Goal: Information Seeking & Learning: Learn about a topic

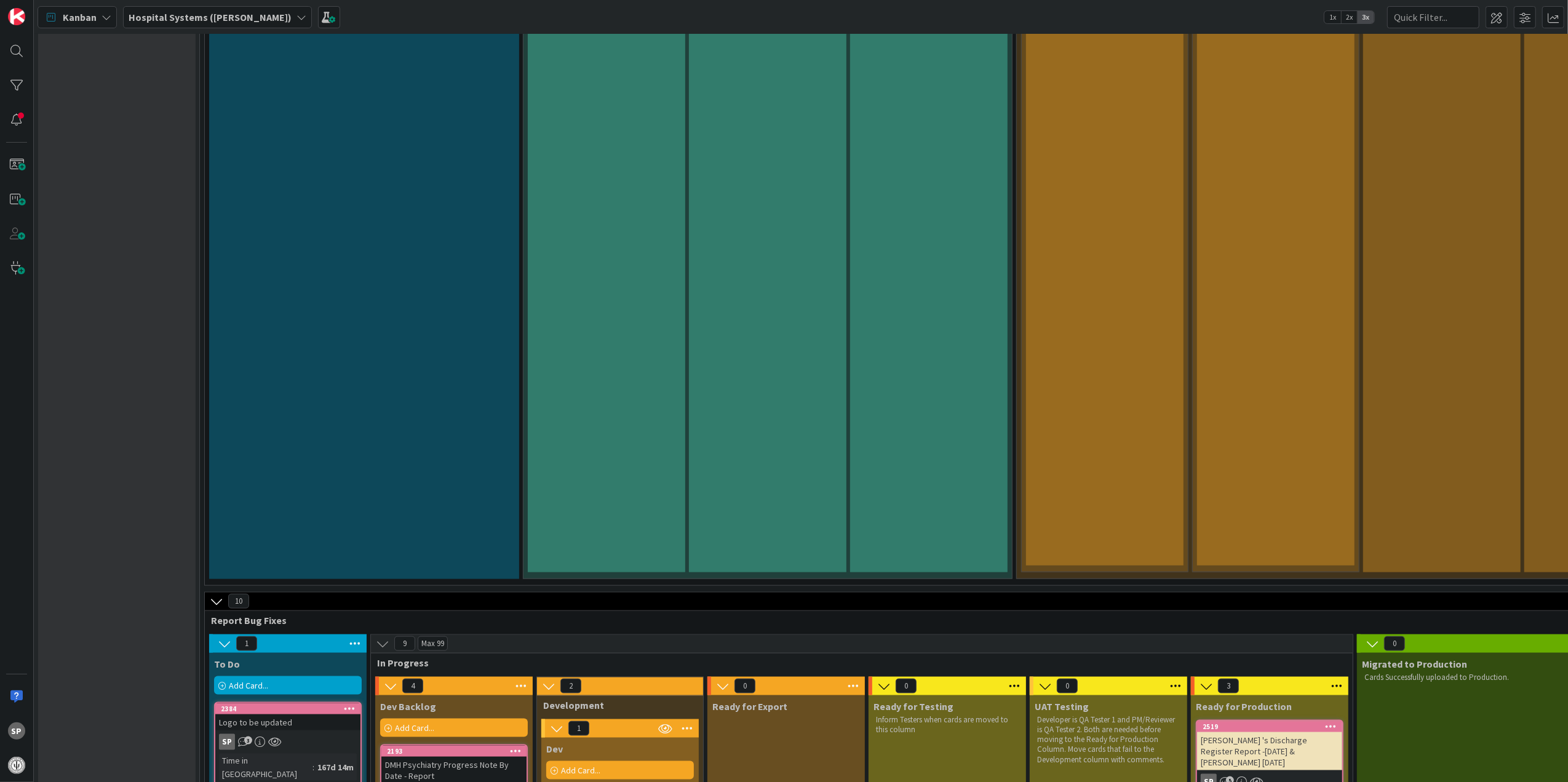
scroll to position [1885, 0]
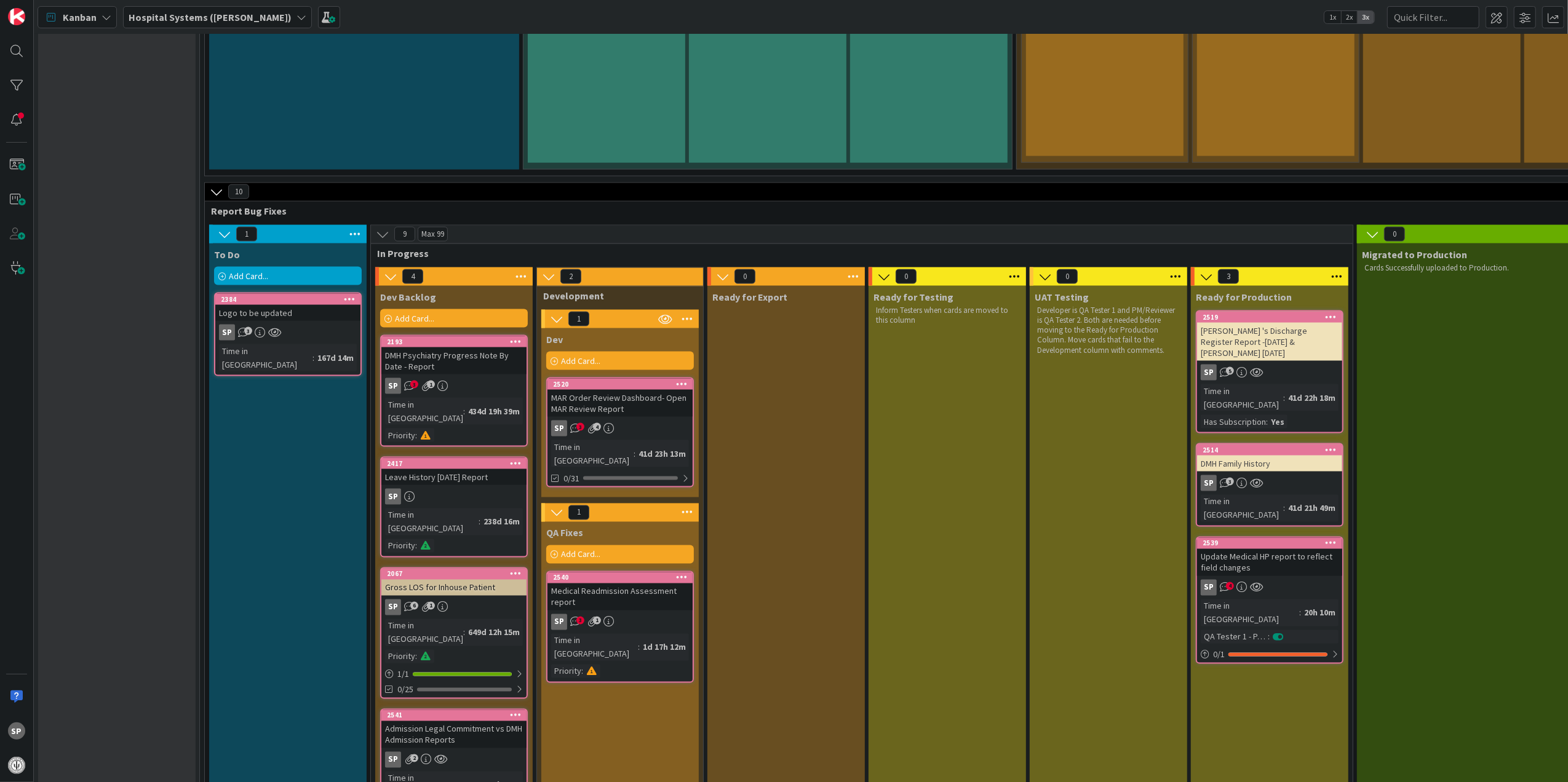
click at [661, 584] on div "Medical Readmission Assessment report" at bounding box center [620, 597] width 145 height 27
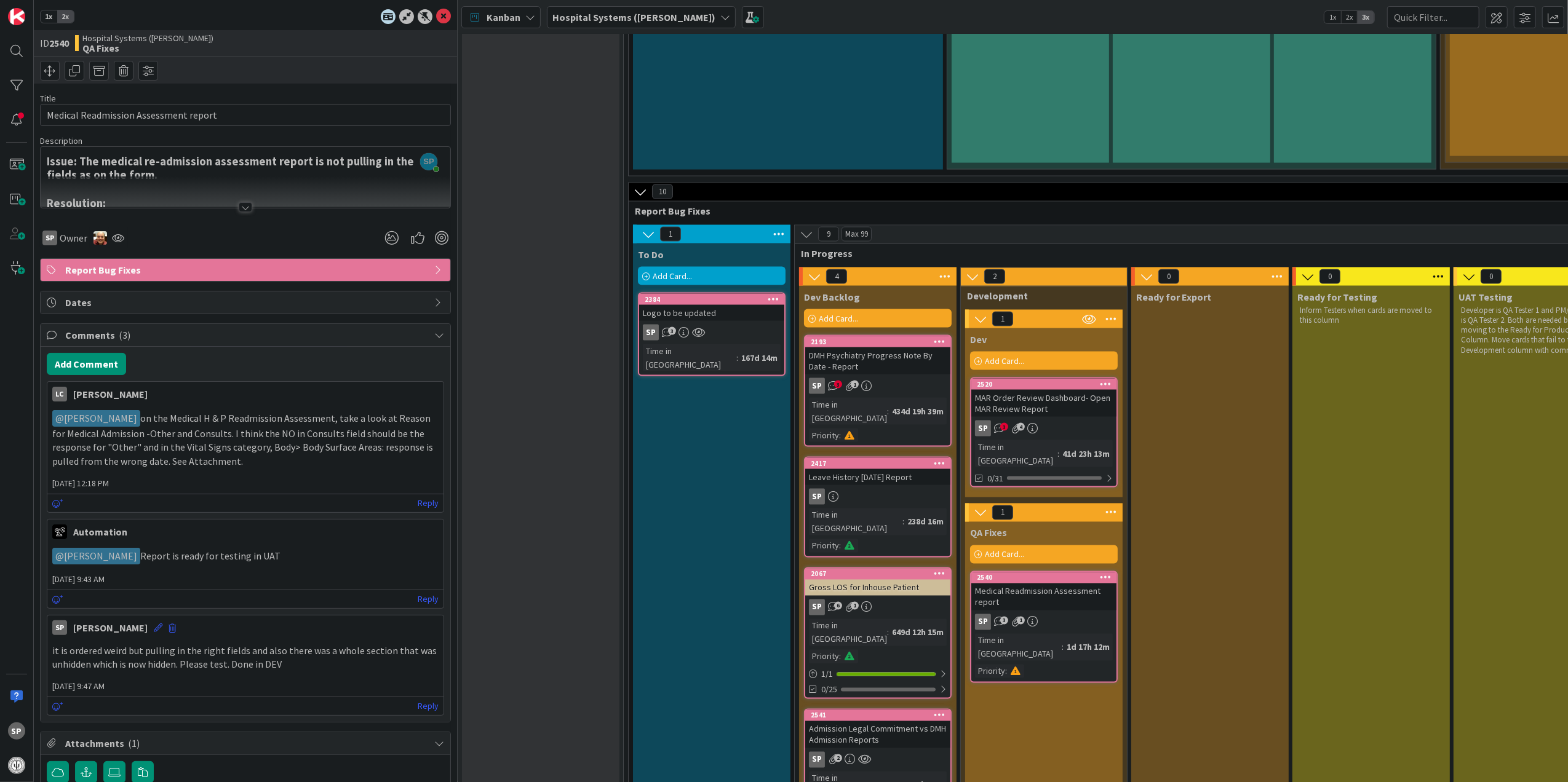
click at [1059, 390] on div "MAR Order Review Dashboard- Open MAR Review Report" at bounding box center [1044, 404] width 145 height 27
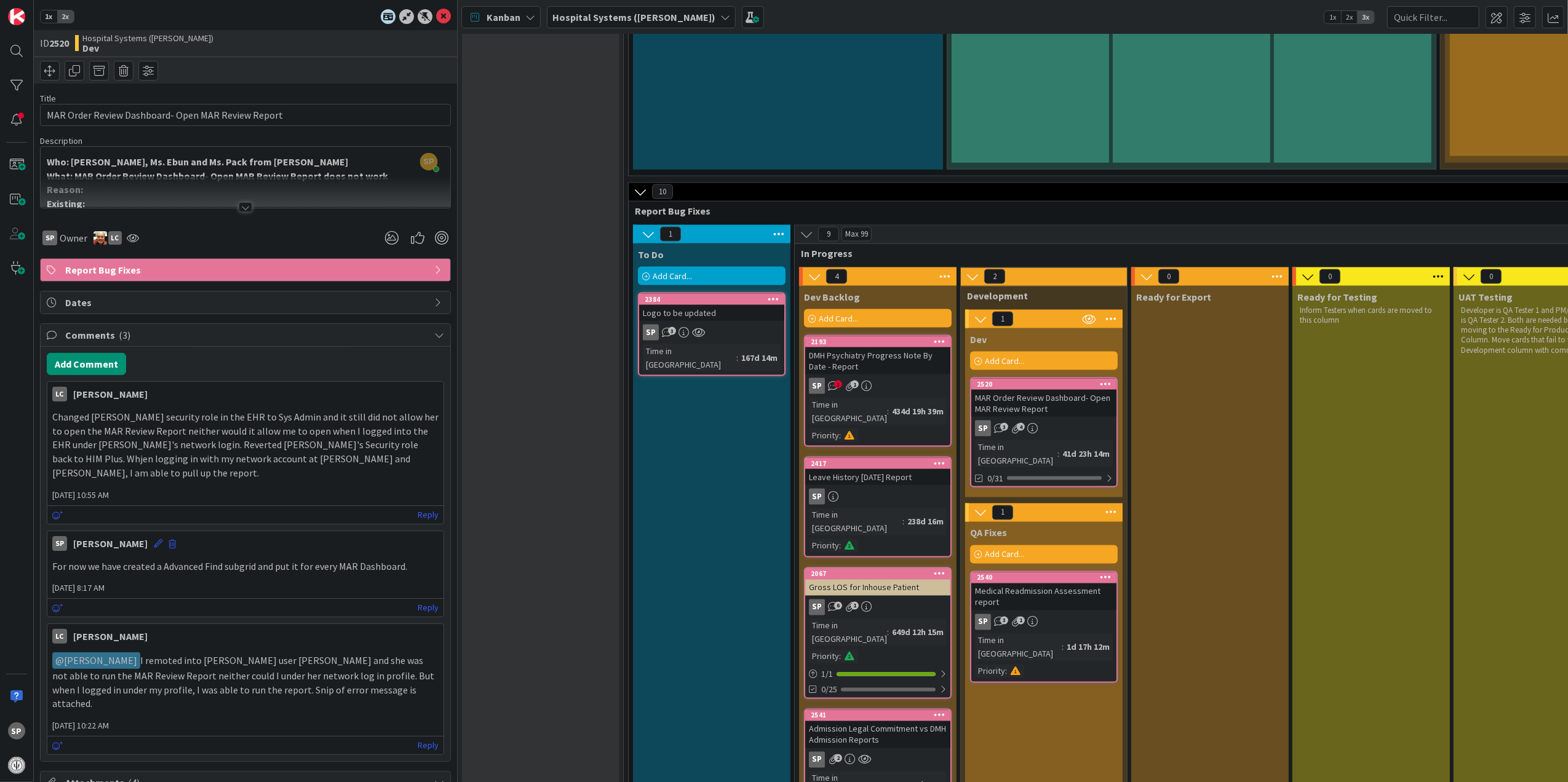
click at [884, 348] on div "DMH Psychiatry Progress Note By Date - Report" at bounding box center [878, 361] width 145 height 27
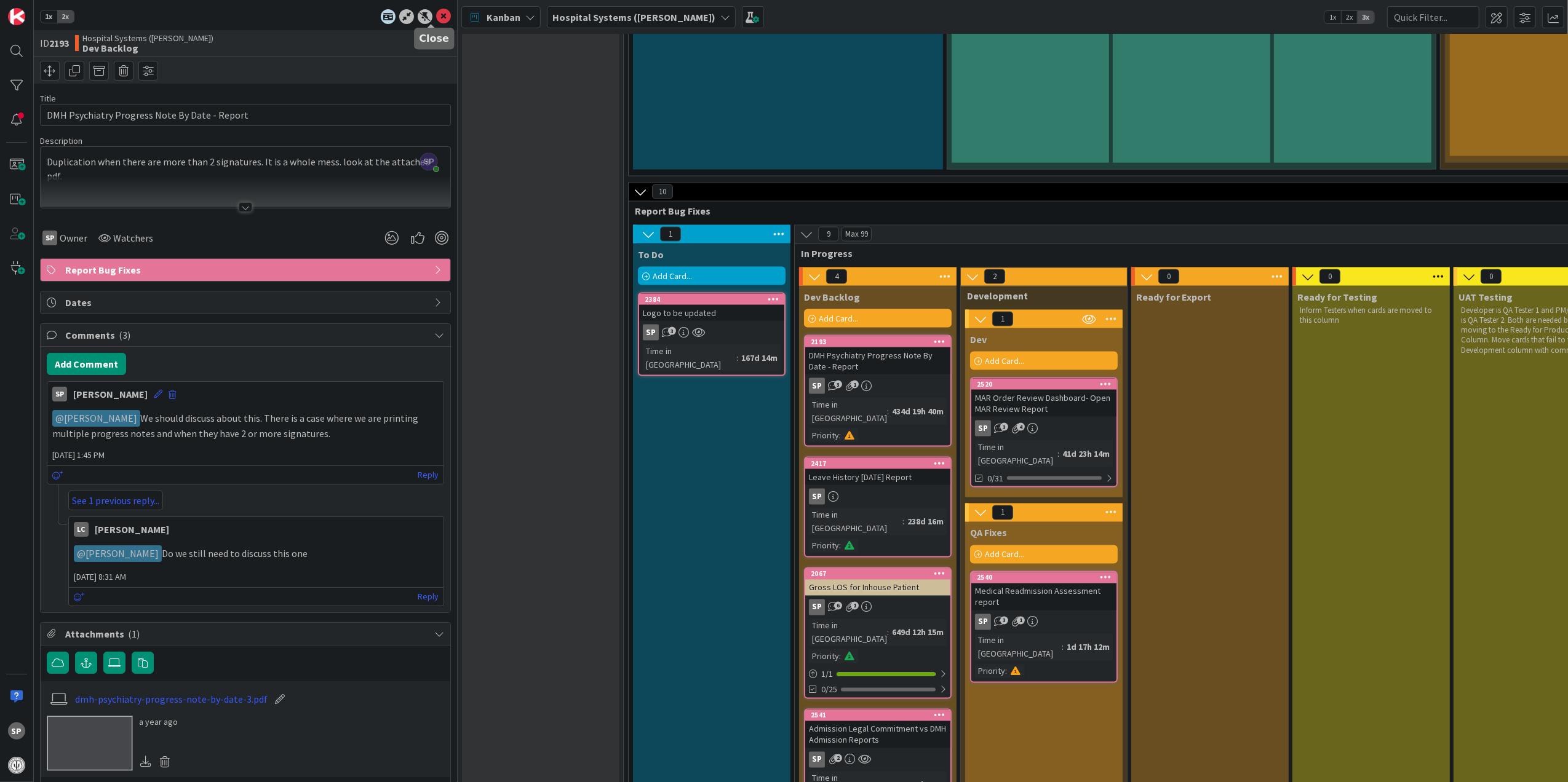
click at [436, 12] on icon at bounding box center [443, 17] width 15 height 15
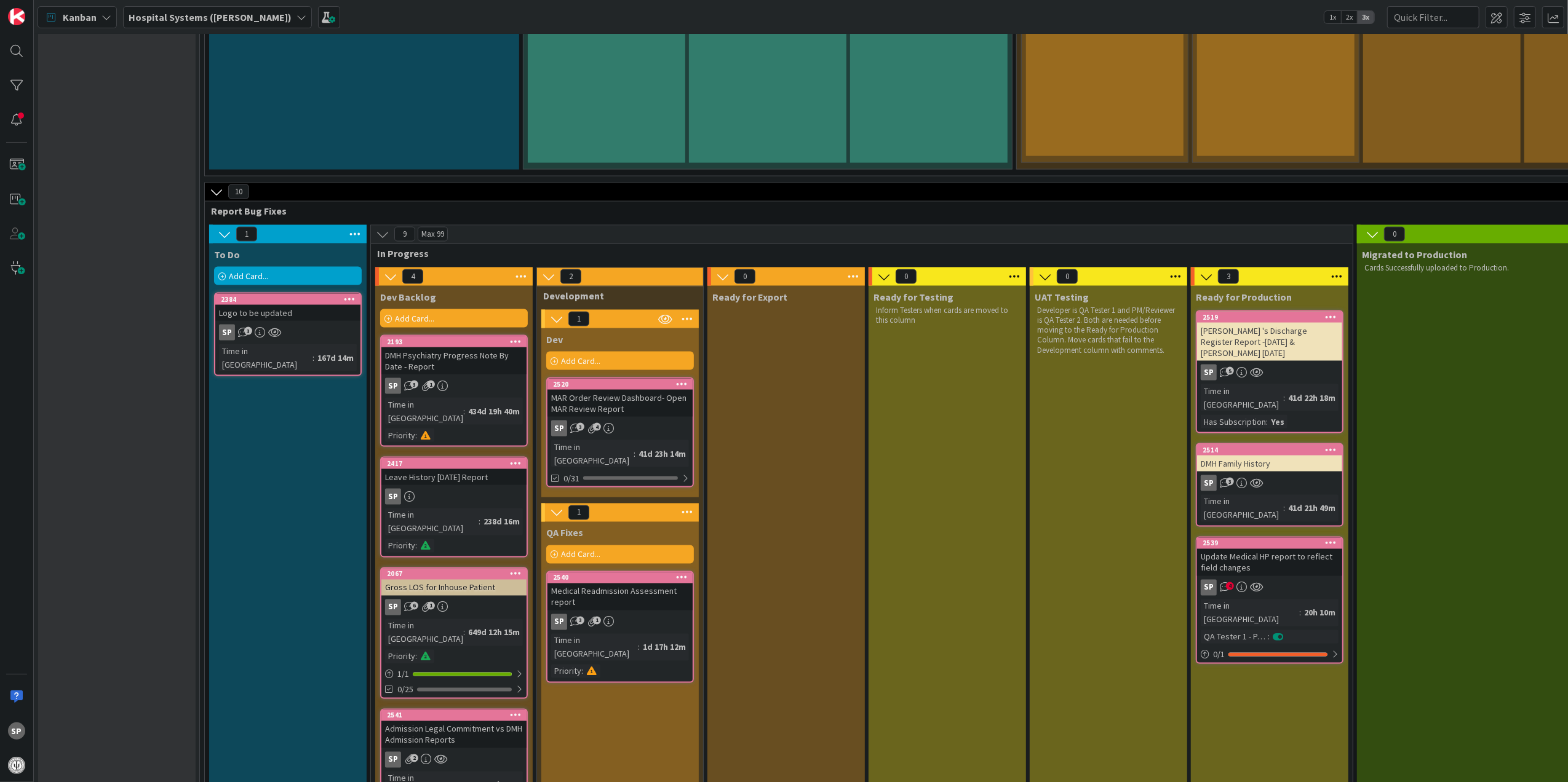
click at [606, 584] on div "Medical Readmission Assessment report" at bounding box center [620, 597] width 145 height 27
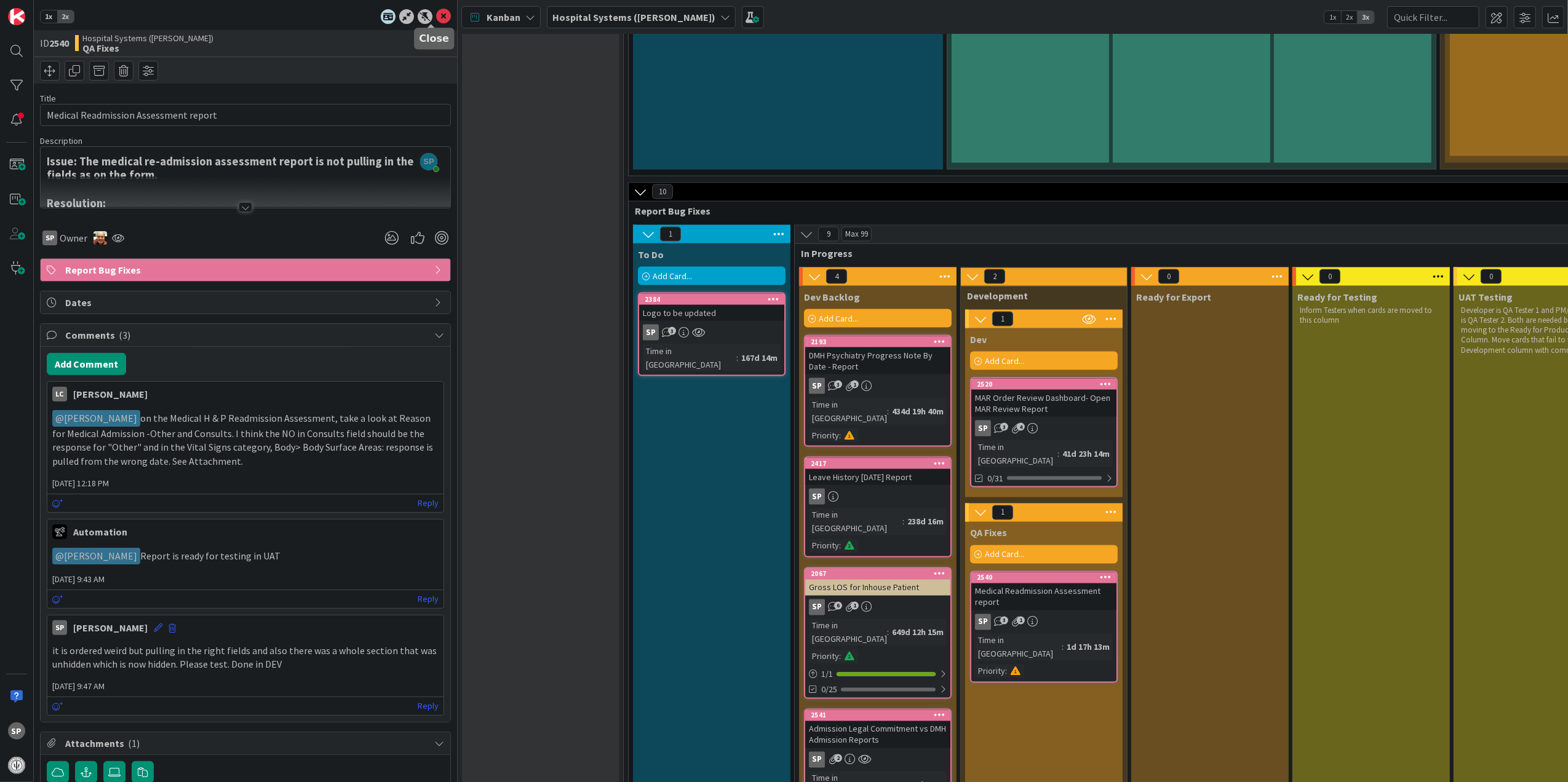
click at [436, 20] on icon at bounding box center [443, 17] width 15 height 15
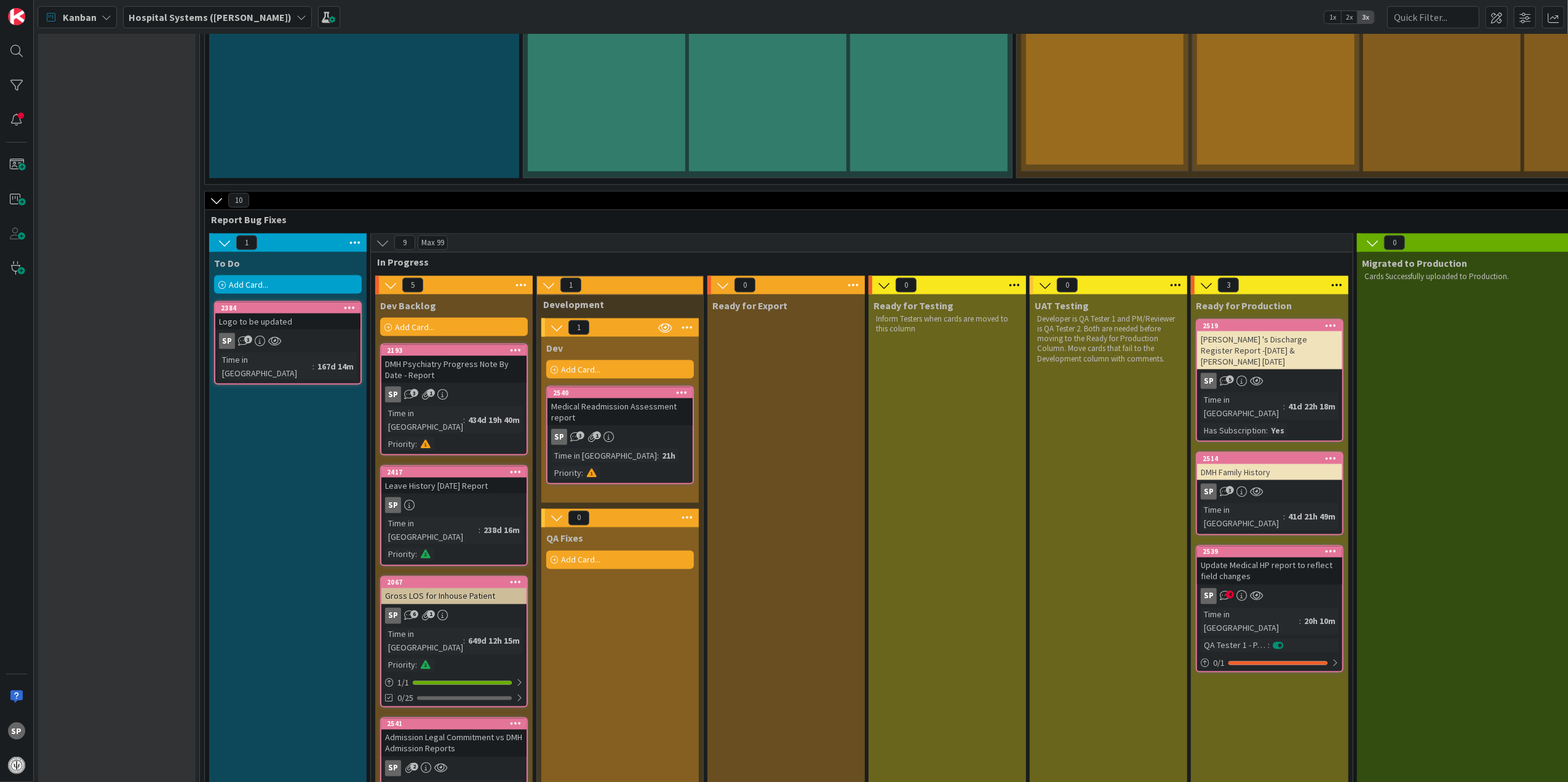
scroll to position [1865, 0]
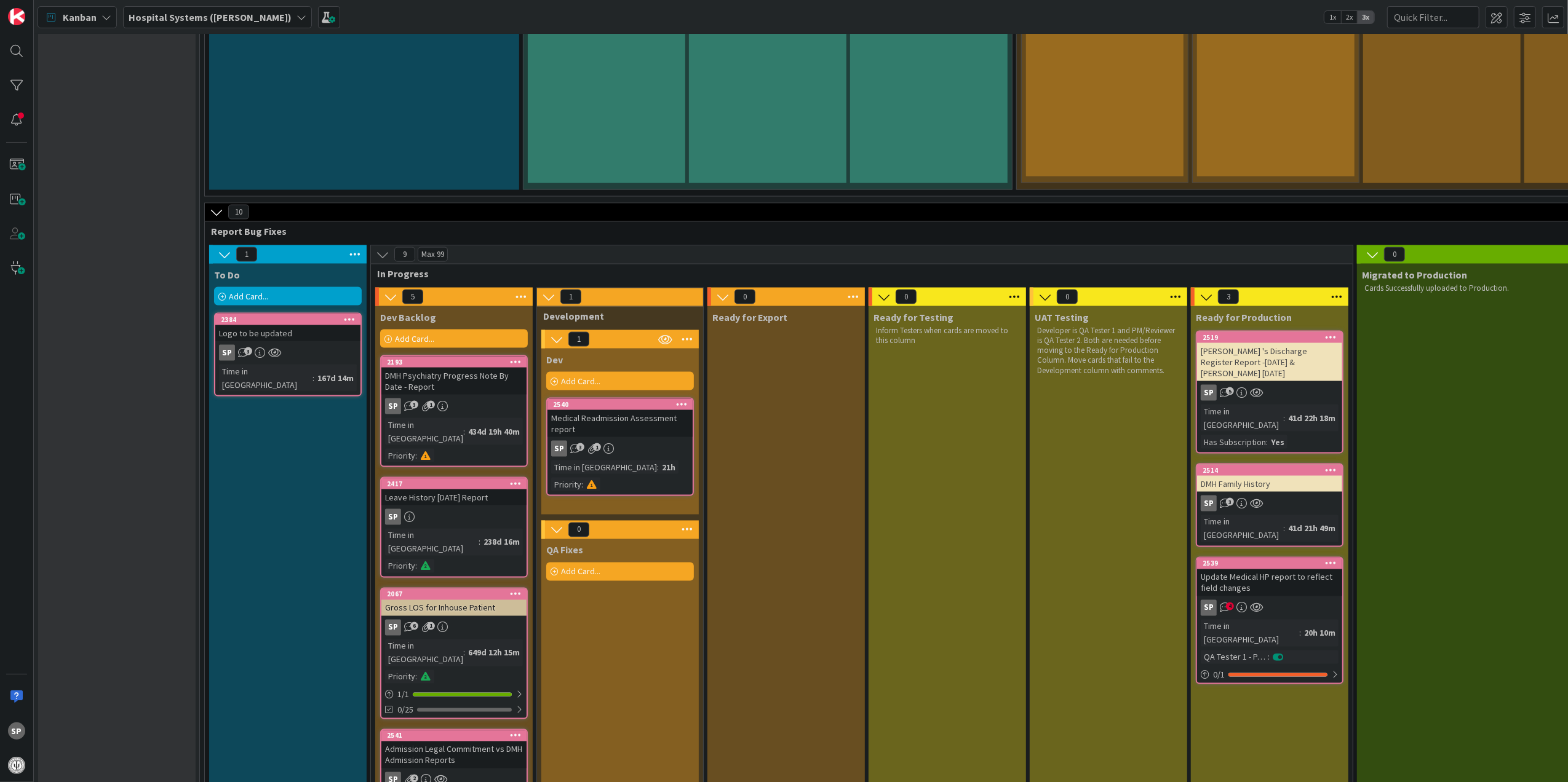
click at [601, 399] on div "2540" at bounding box center [620, 404] width 145 height 11
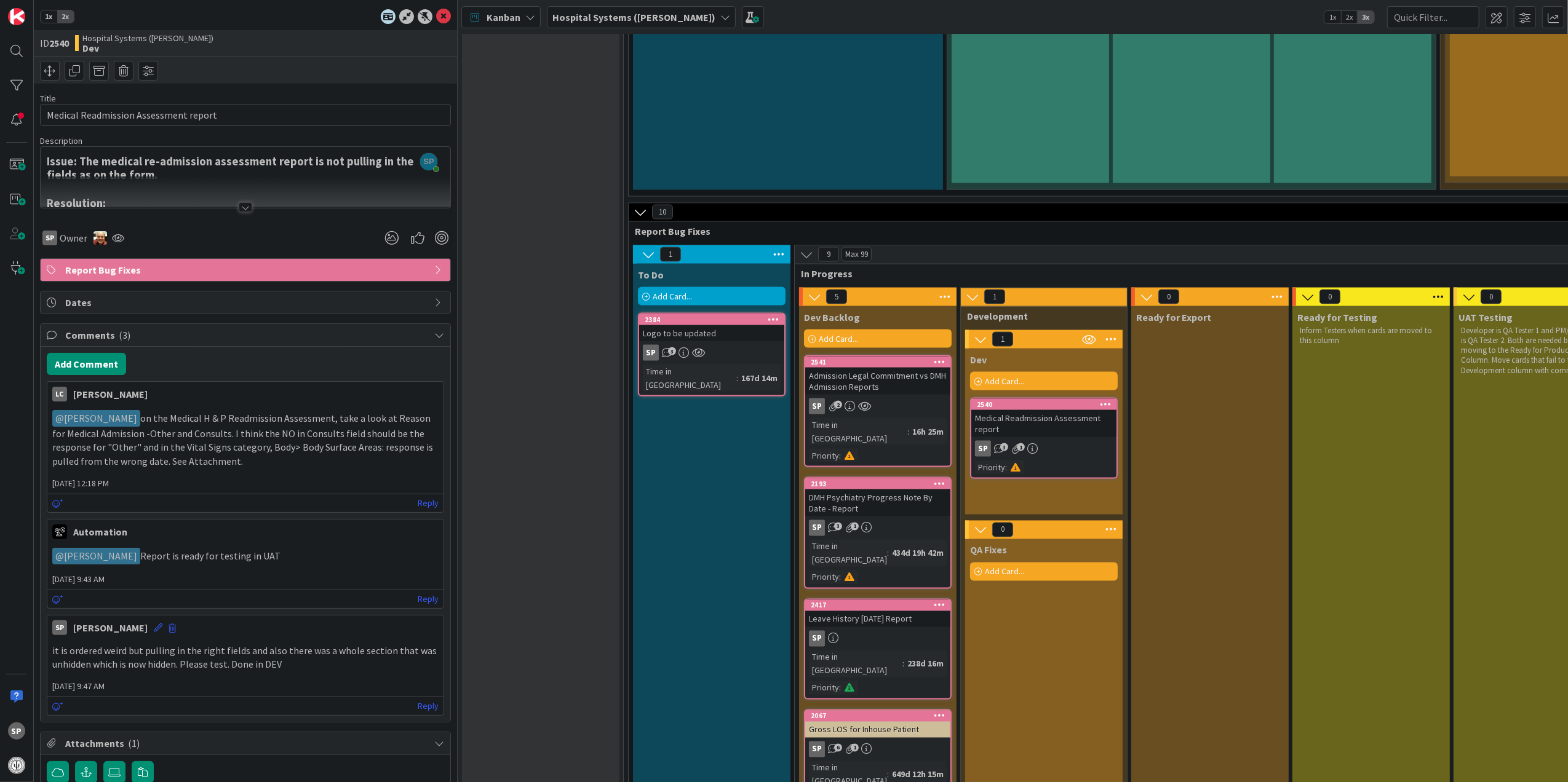
click at [887, 368] on div "Admission Legal Commitment vs DMH Admission Reports" at bounding box center [878, 381] width 145 height 27
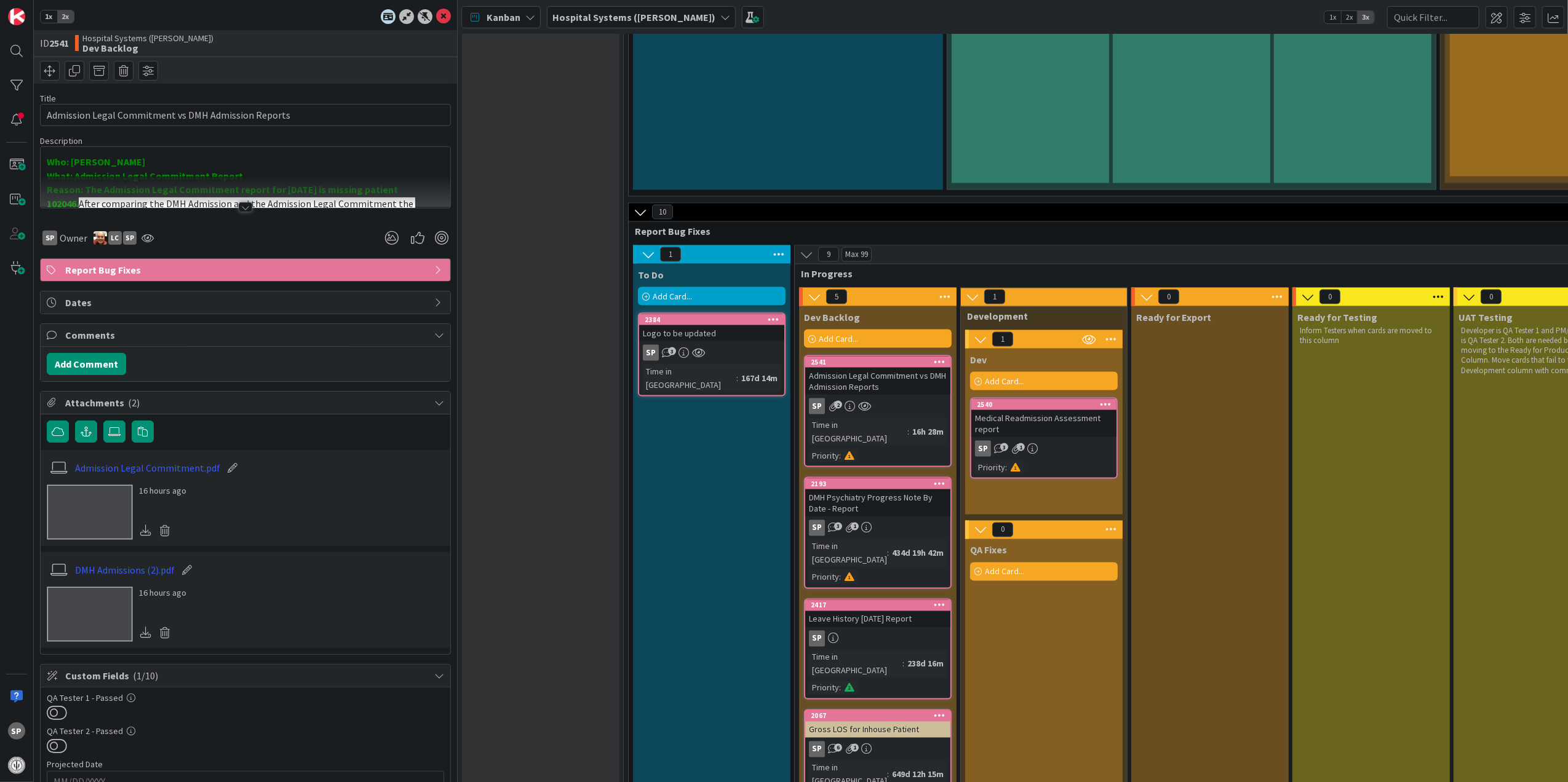
click at [244, 208] on div at bounding box center [245, 208] width 14 height 10
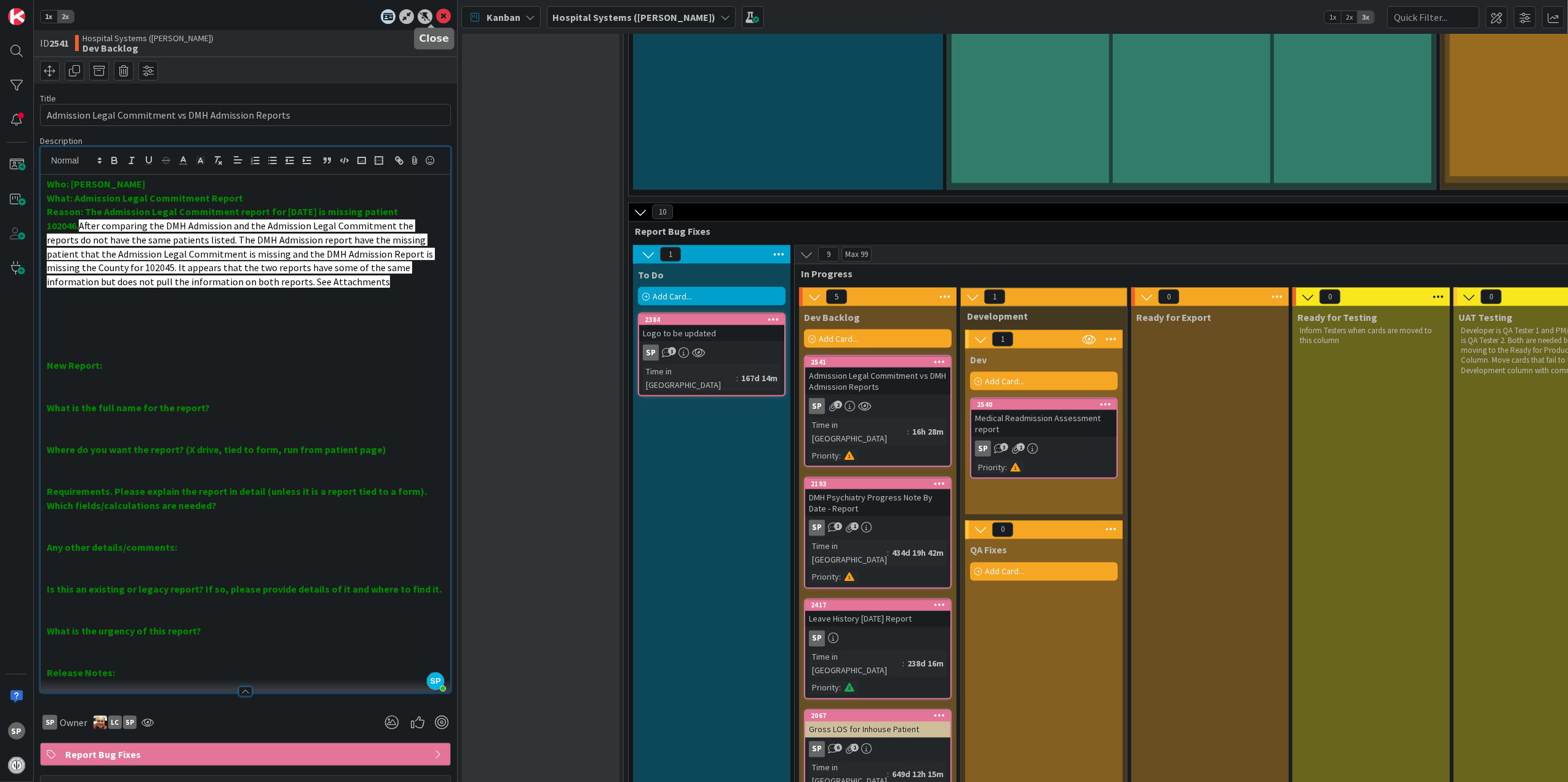
click at [436, 15] on icon at bounding box center [443, 17] width 15 height 15
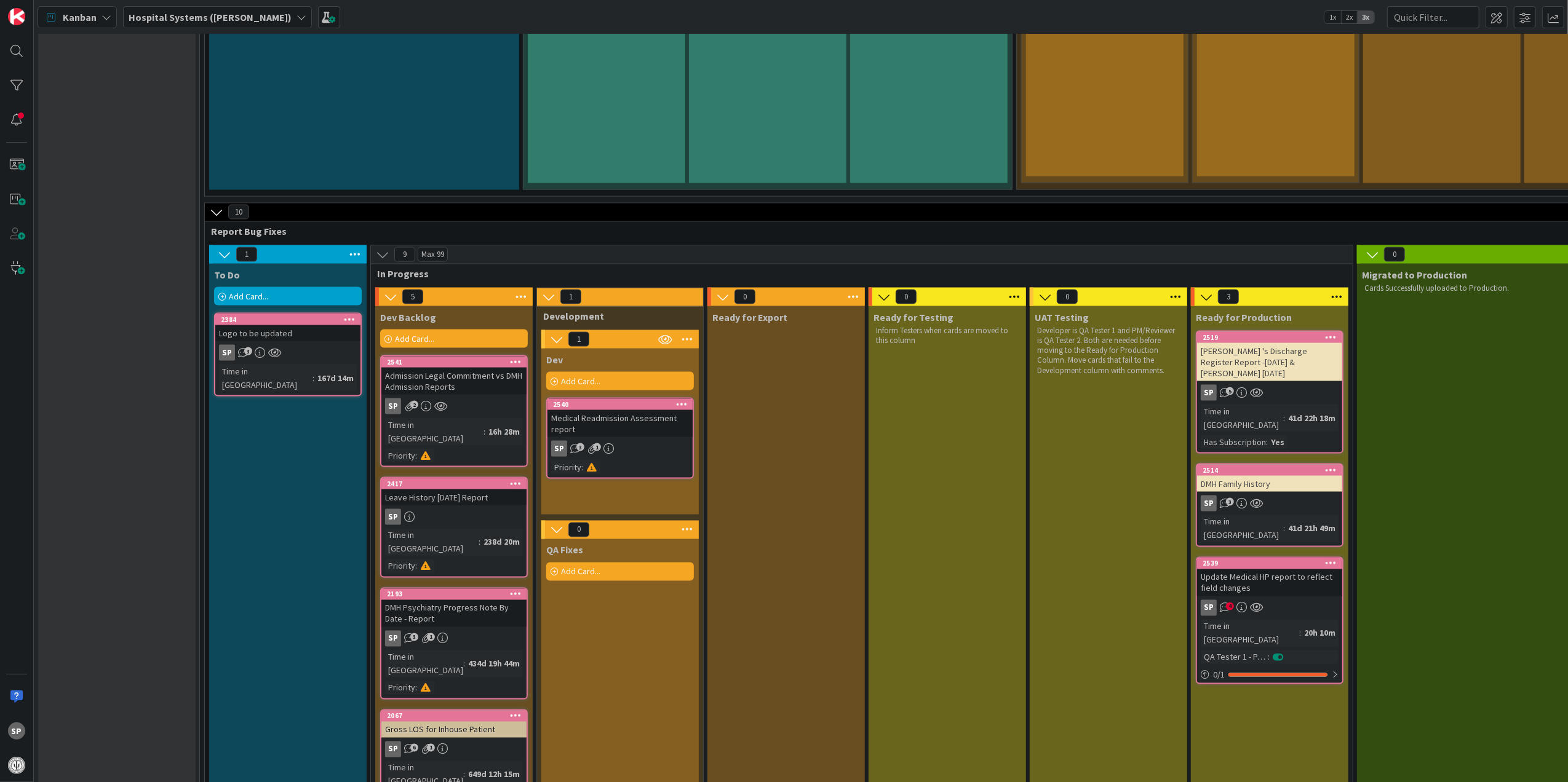
click at [473, 368] on div "Admission Legal Commitment vs DMH Admission Reports" at bounding box center [454, 381] width 145 height 27
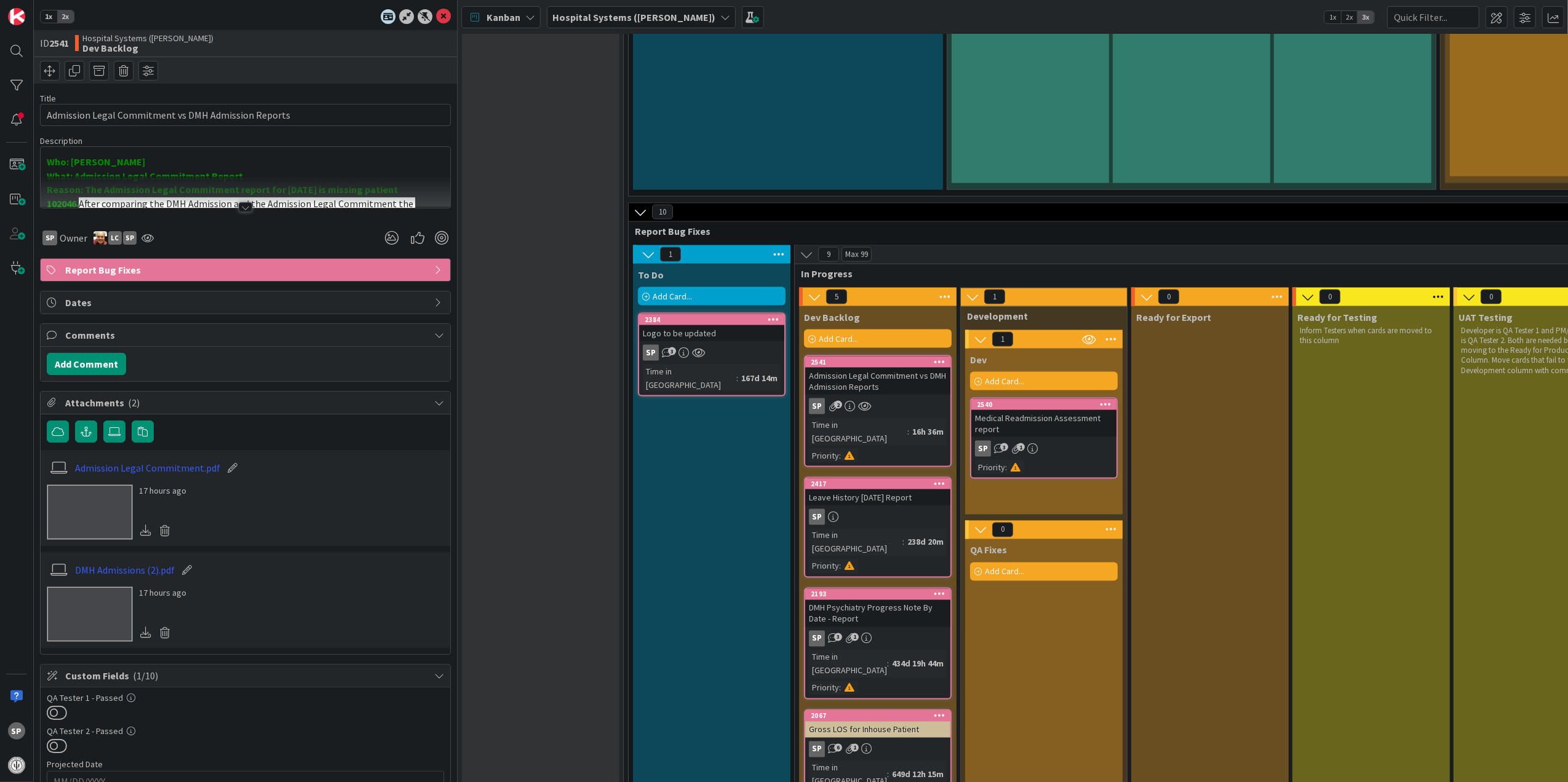
click at [243, 207] on div at bounding box center [245, 208] width 14 height 10
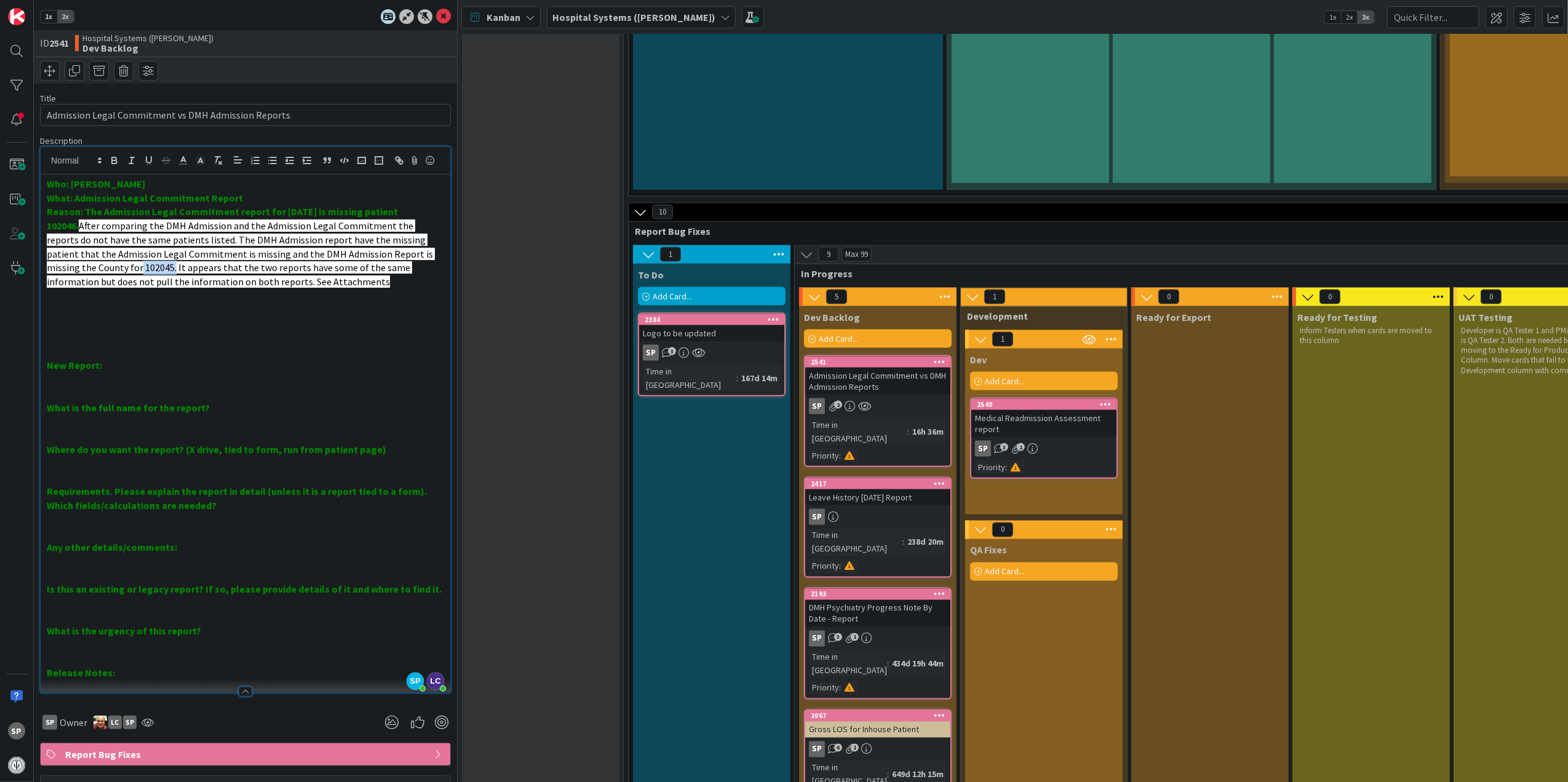
drag, startPoint x: 135, startPoint y: 289, endPoint x: 170, endPoint y: 289, distance: 35.0
click at [170, 288] on span "After comparing the DMH Admission and the Admission Legal Commitment the report…" at bounding box center [241, 253] width 388 height 68
drag, startPoint x: 109, startPoint y: 271, endPoint x: 238, endPoint y: 268, distance: 129.0
click at [238, 268] on span "After comparing the DMH Admission and the Admission Legal Commitment the report…" at bounding box center [241, 253] width 388 height 68
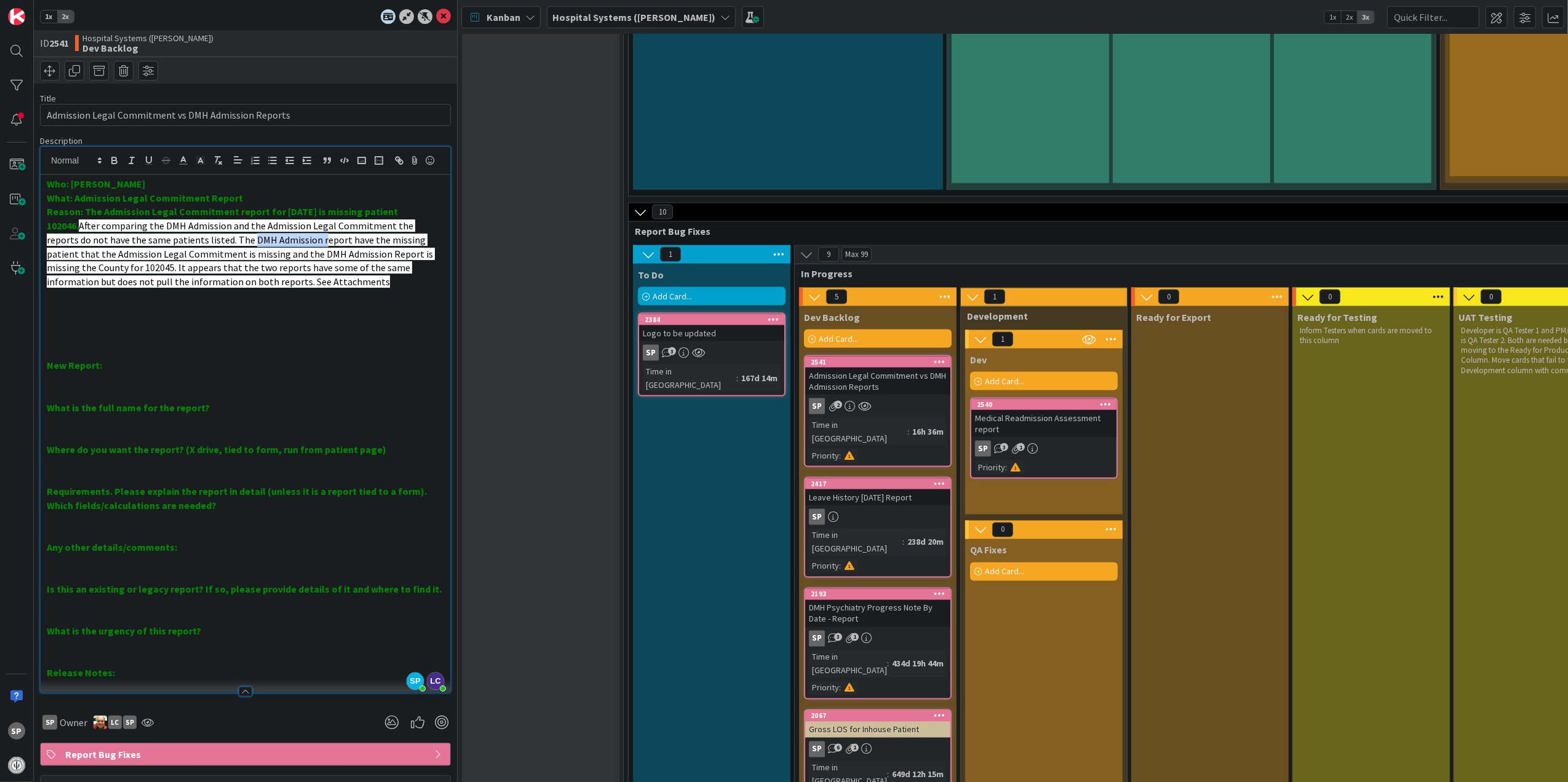
drag, startPoint x: 245, startPoint y: 256, endPoint x: 314, endPoint y: 256, distance: 69.0
click at [314, 256] on span "After comparing the DMH Admission and the Admission Legal Commitment the report…" at bounding box center [241, 253] width 388 height 68
click at [153, 285] on span "After comparing the DMH Admission and the Admission Legal Commitment the report…" at bounding box center [241, 253] width 388 height 68
click at [251, 317] on p at bounding box center [245, 309] width 397 height 14
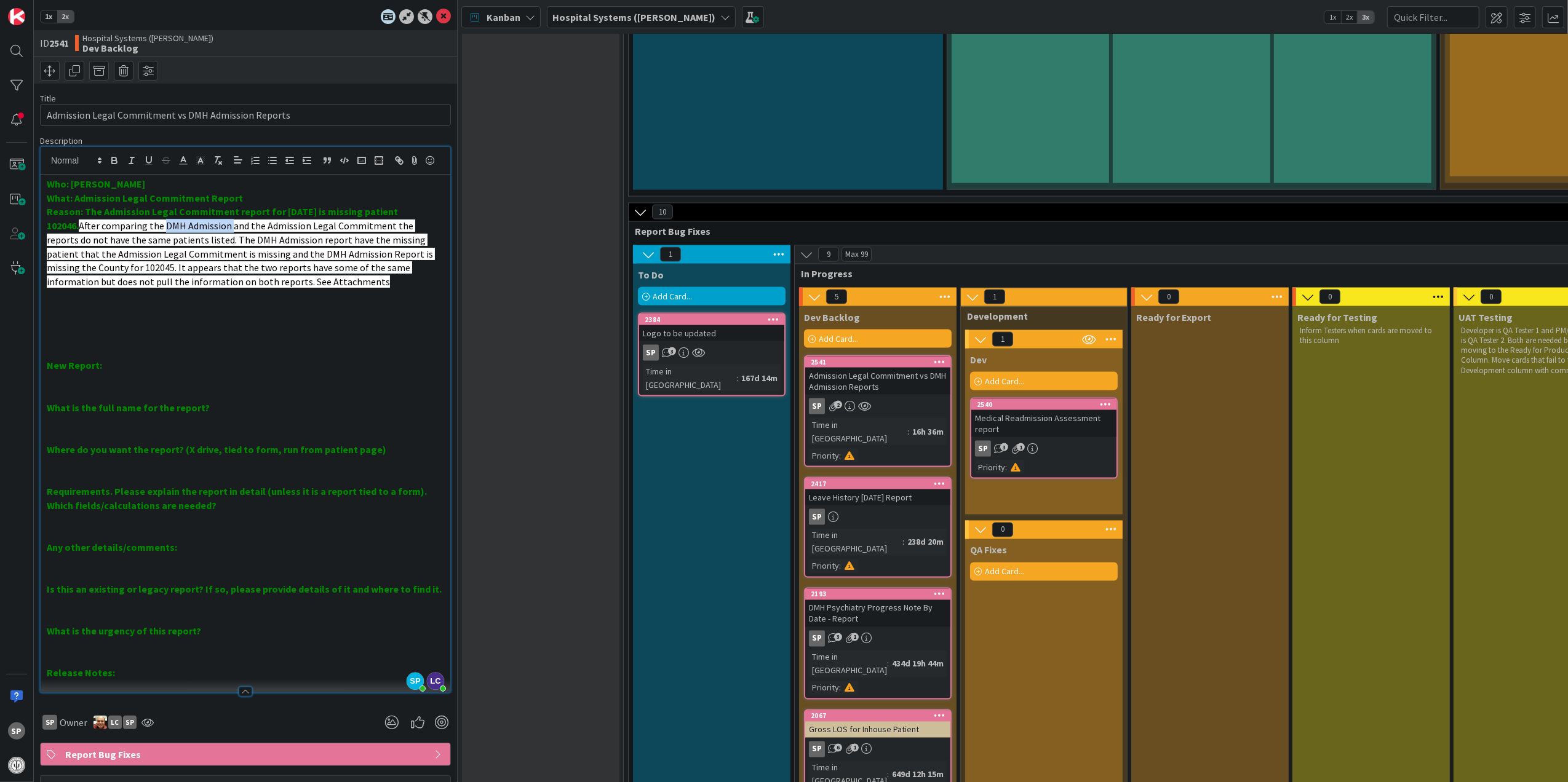
drag, startPoint x: 166, startPoint y: 243, endPoint x: 232, endPoint y: 246, distance: 66.1
click at [232, 246] on span "After comparing the DMH Admission and the Admission Legal Commitment the report…" at bounding box center [241, 253] width 388 height 68
click at [113, 158] on icon "button" at bounding box center [114, 159] width 4 height 3
click at [232, 331] on p at bounding box center [245, 324] width 397 height 14
drag, startPoint x: 190, startPoint y: 243, endPoint x: 234, endPoint y: 244, distance: 44.0
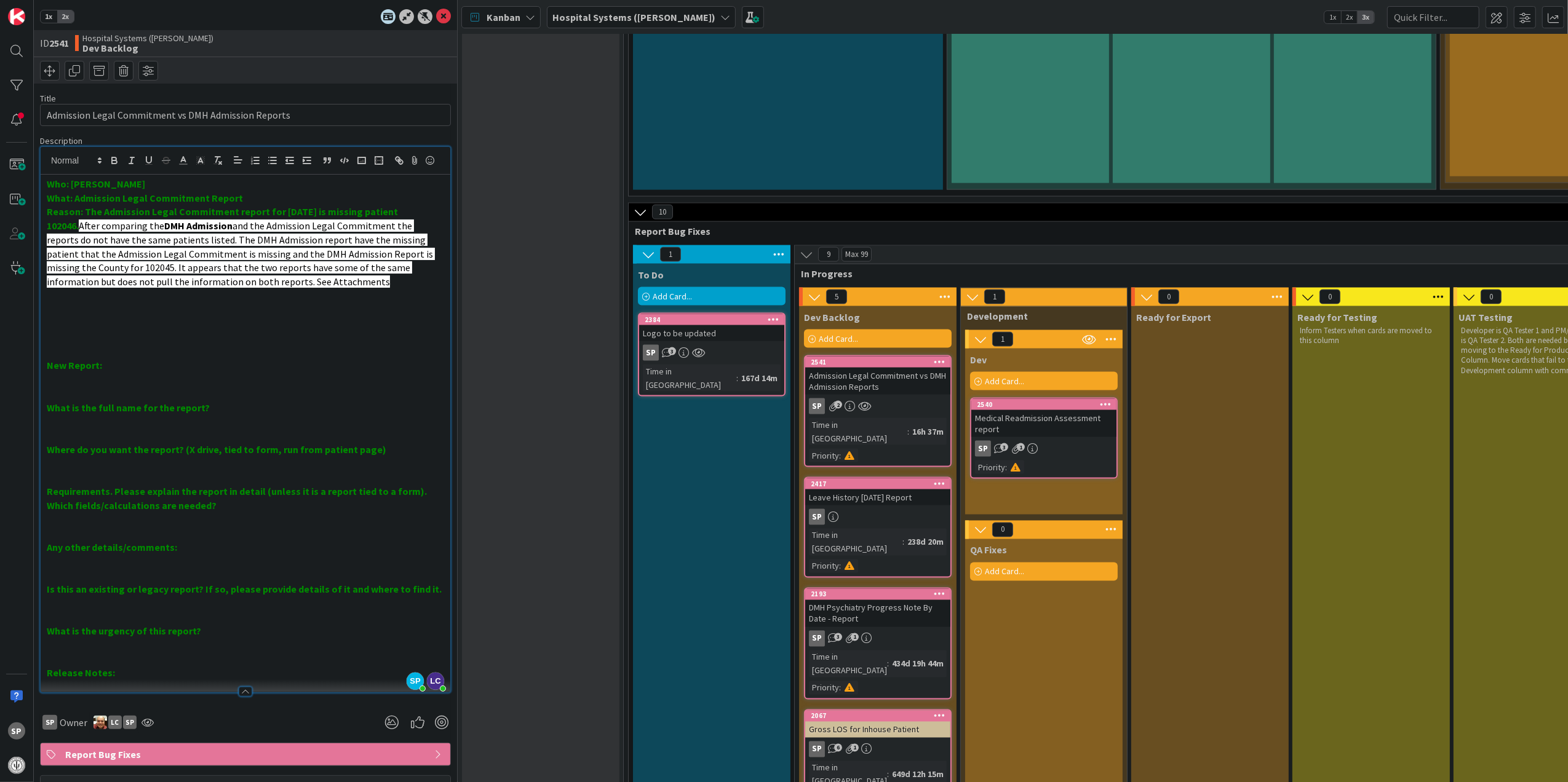
click at [233, 232] on strong "DMH Admission" at bounding box center [198, 225] width 68 height 12
click at [436, 18] on icon at bounding box center [443, 17] width 15 height 15
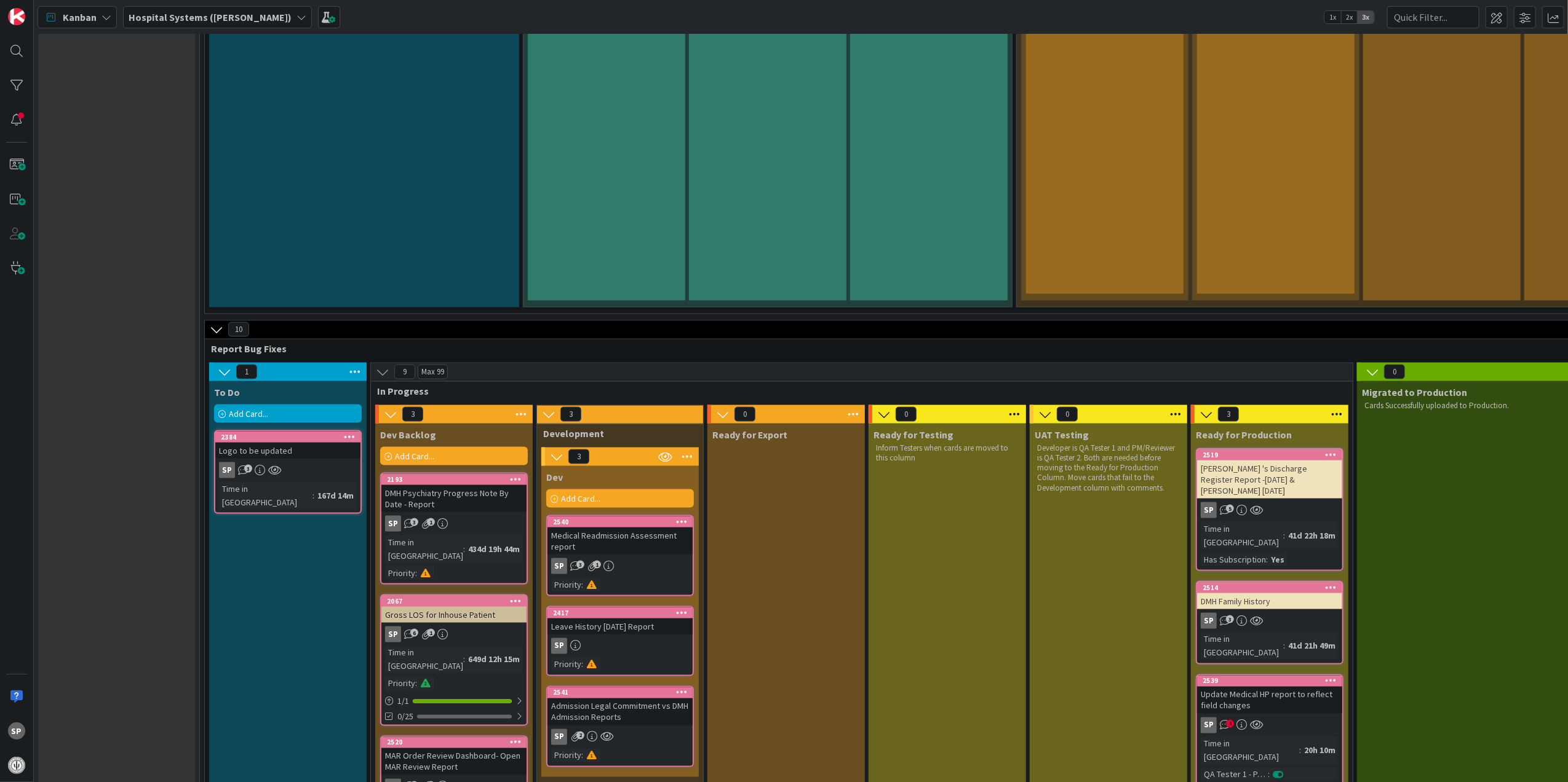
scroll to position [1783, 0]
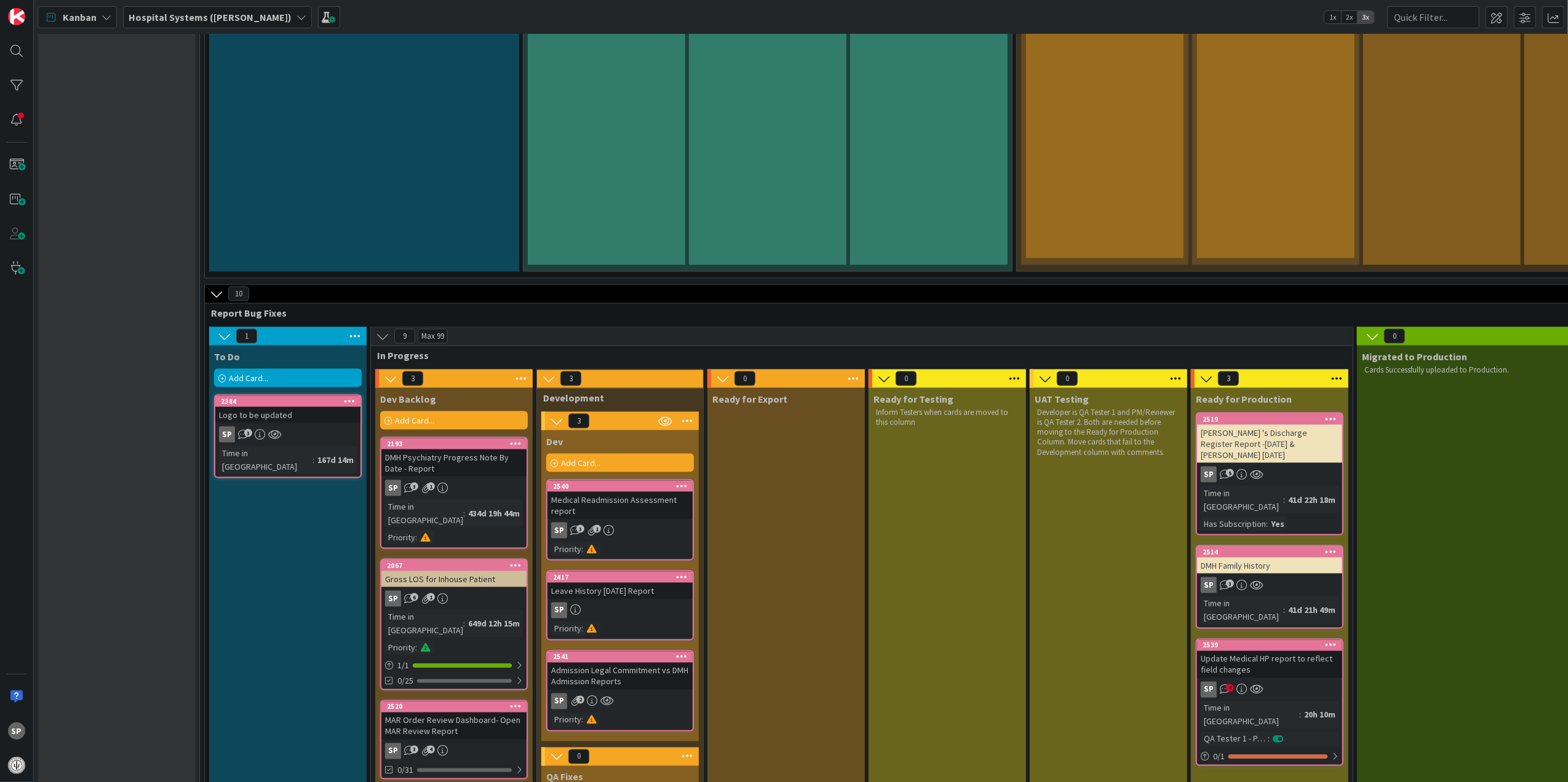
click at [650, 492] on div "Medical Readmission Assessment report" at bounding box center [620, 506] width 145 height 27
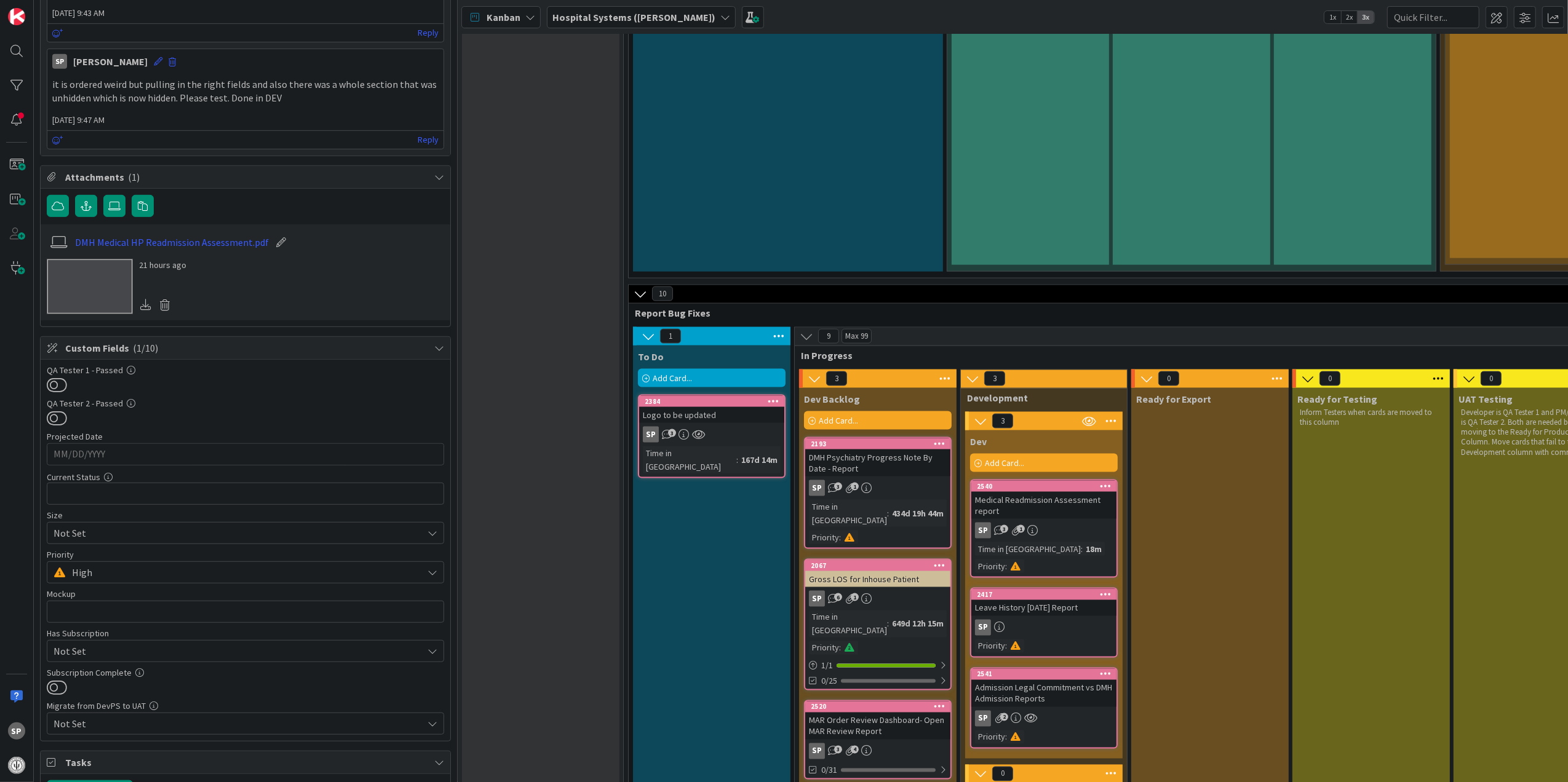
scroll to position [574, 0]
click at [247, 240] on link "DMH Medical HP Readmission Assessment.pdf" at bounding box center [172, 235] width 194 height 15
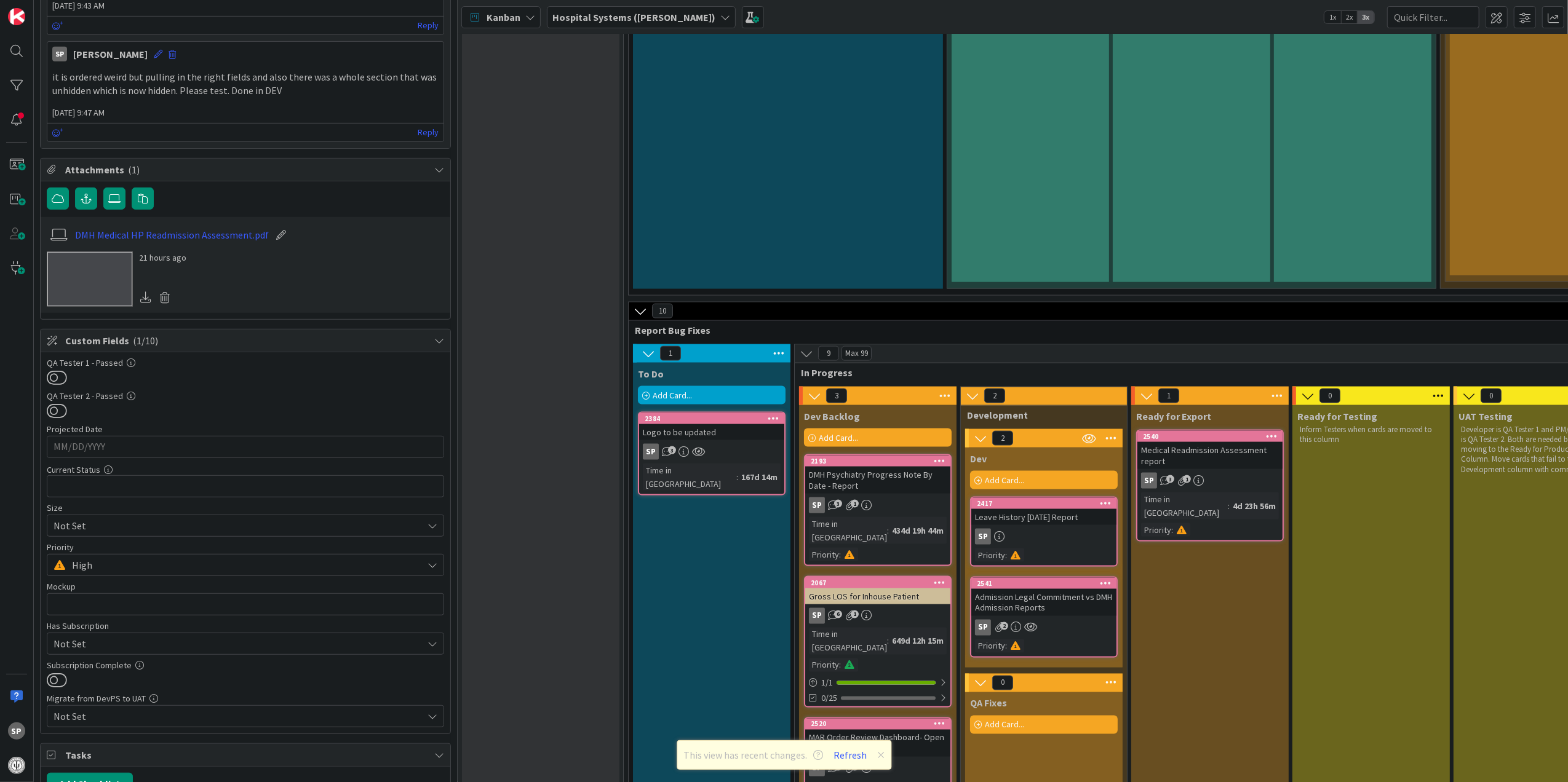
click at [1218, 473] on div "SP 3 1" at bounding box center [1210, 480] width 145 height 16
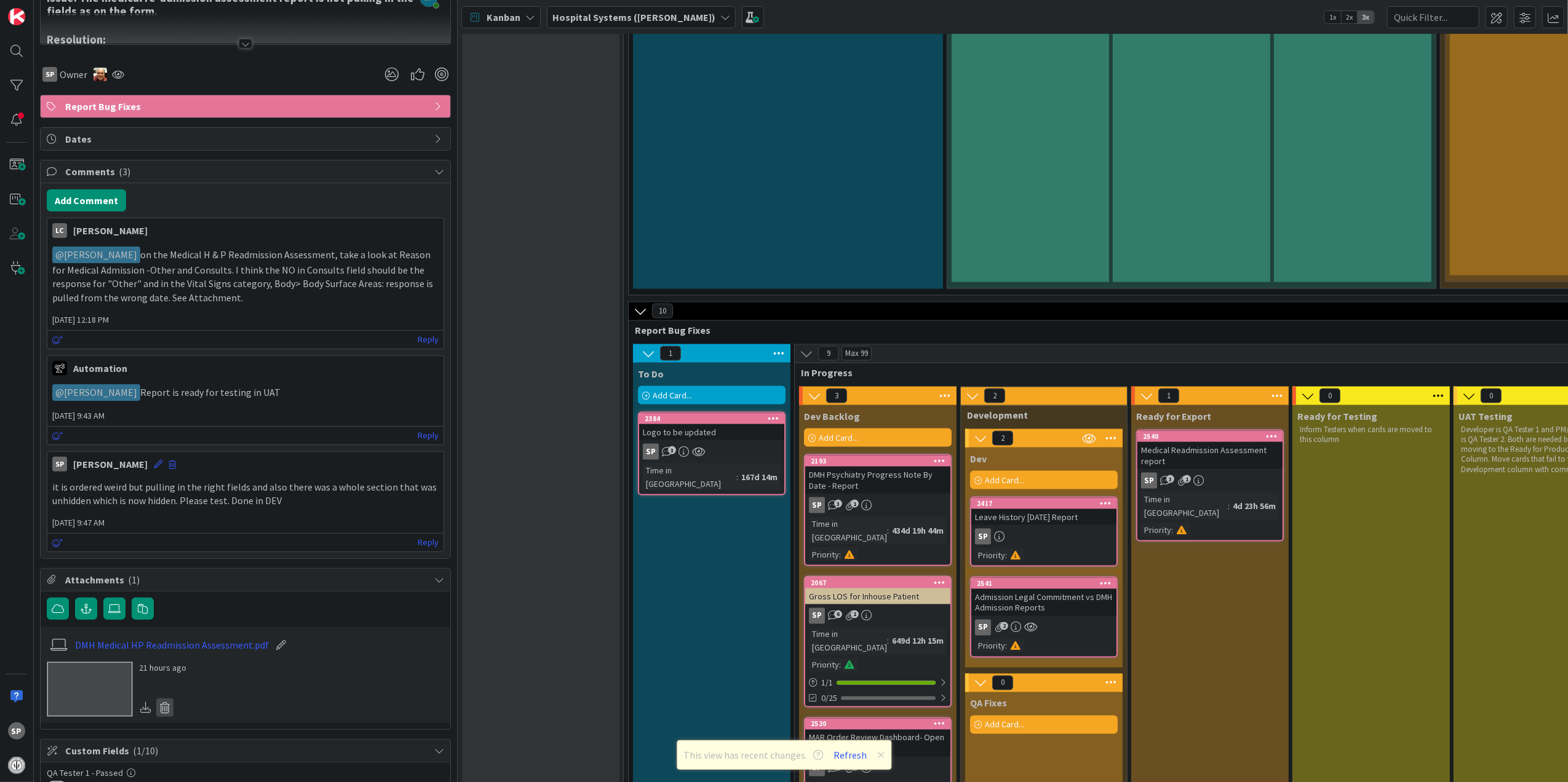
scroll to position [0, 0]
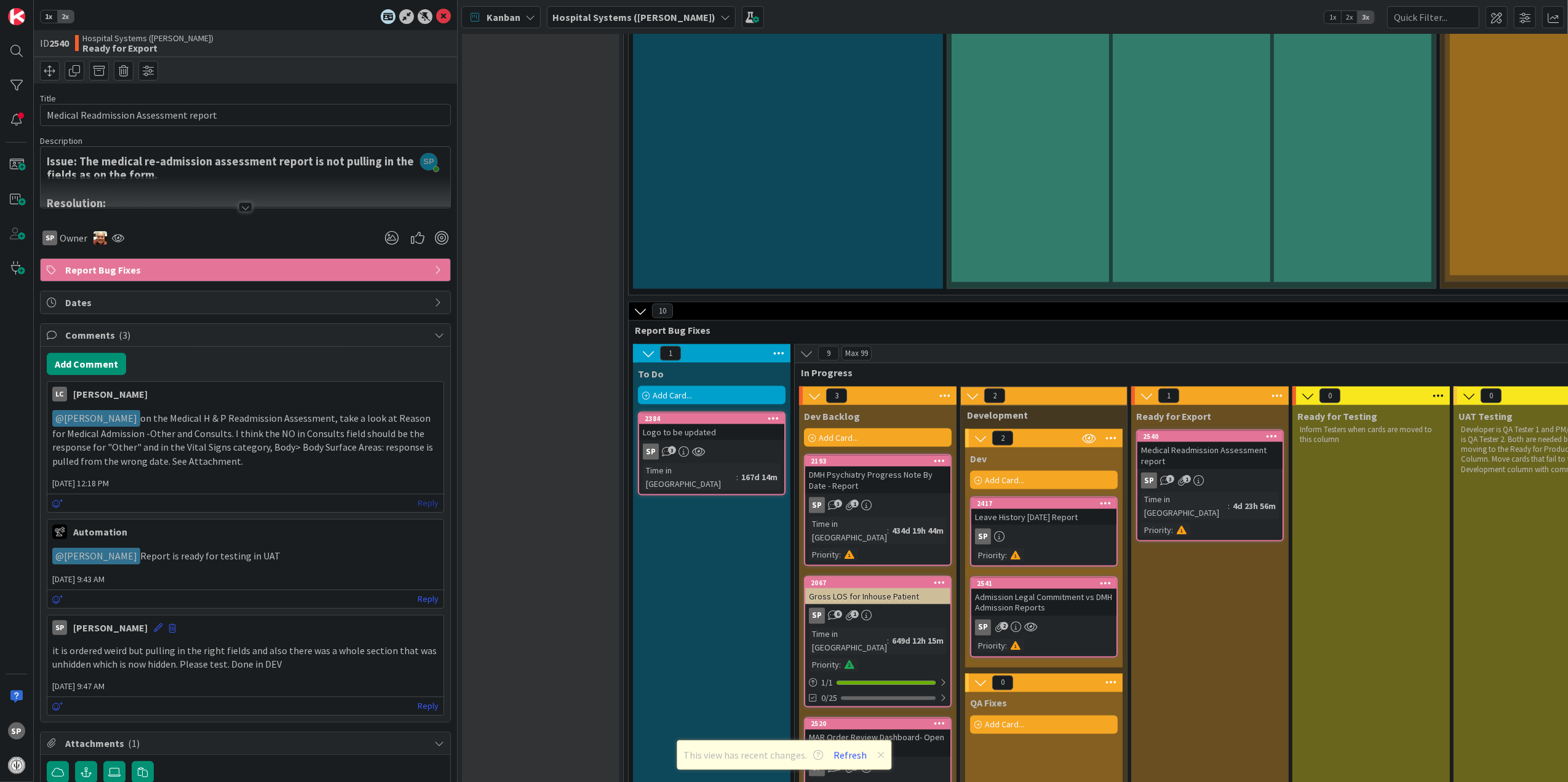
click at [417, 505] on link "Reply" at bounding box center [427, 503] width 21 height 15
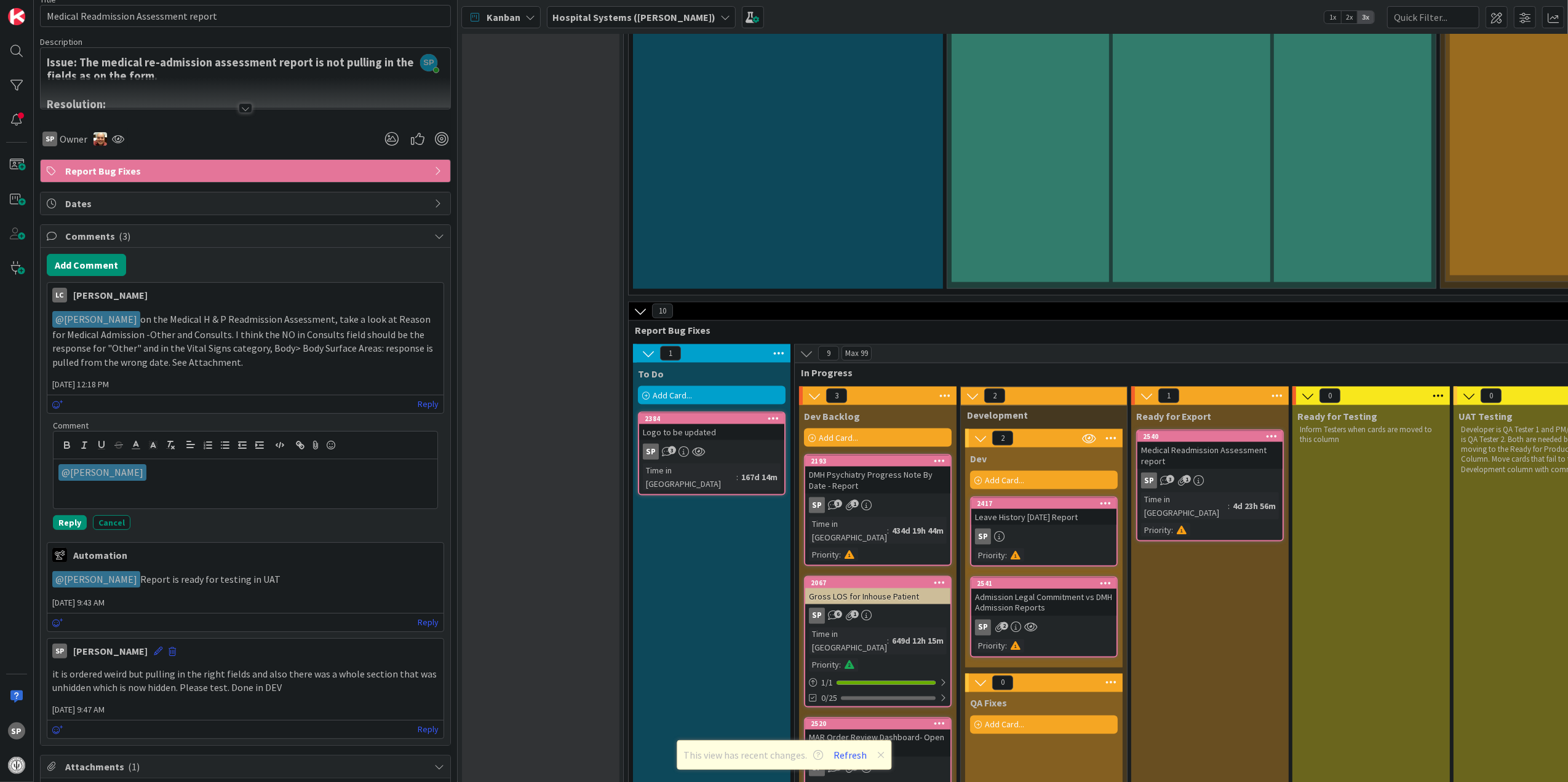
scroll to position [164, 0]
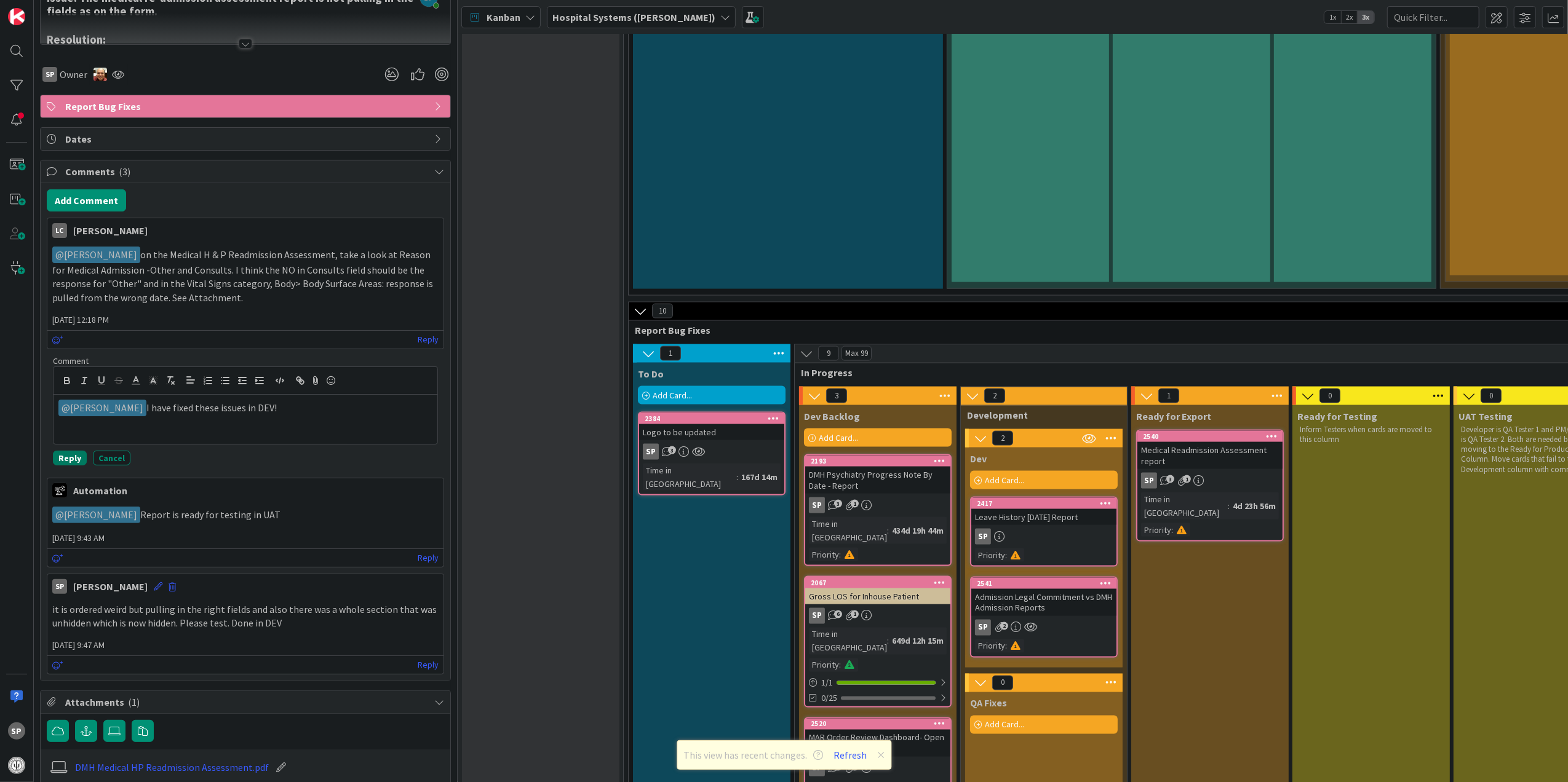
click at [75, 463] on button "Reply" at bounding box center [70, 458] width 34 height 15
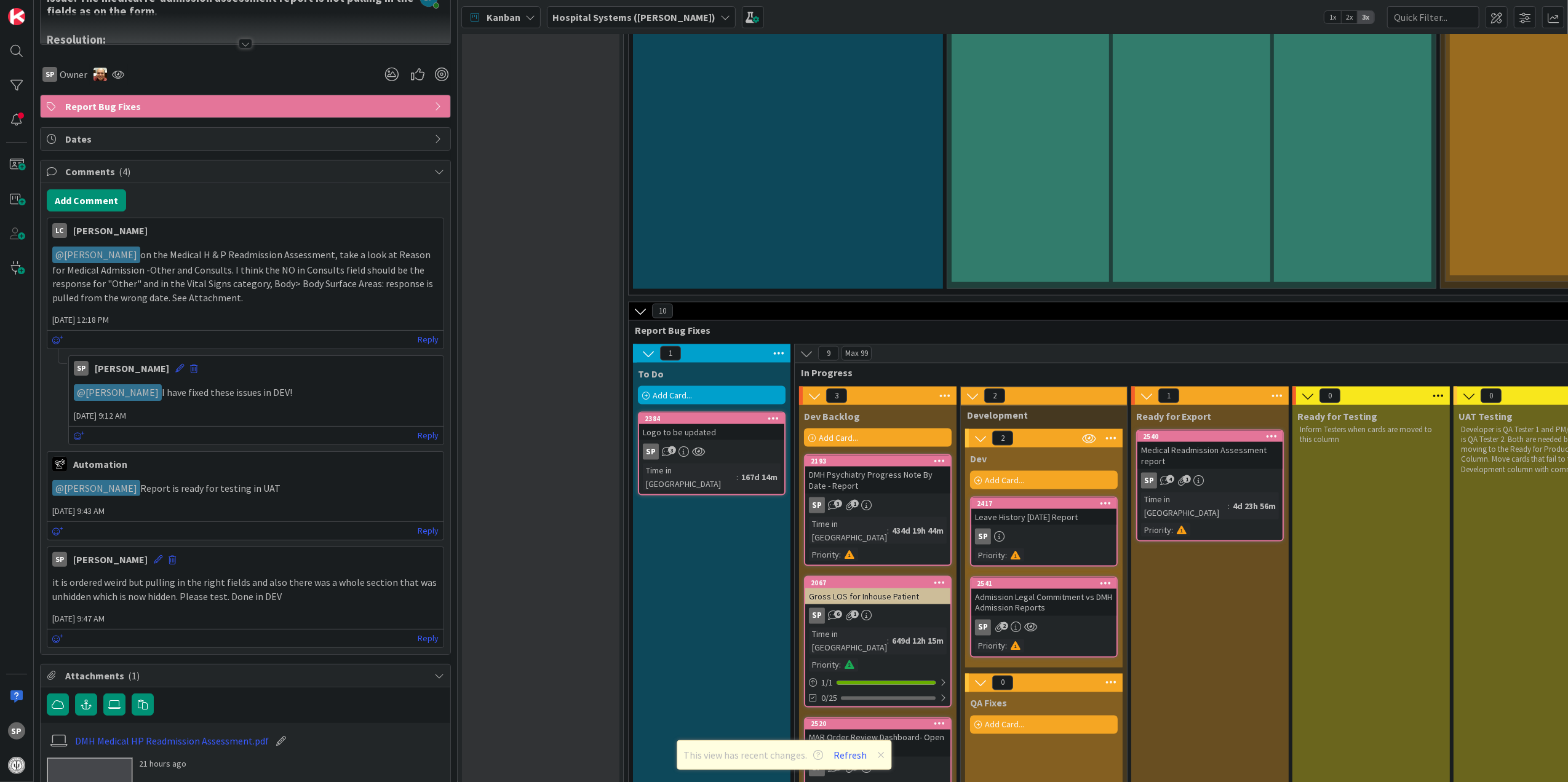
scroll to position [0, 0]
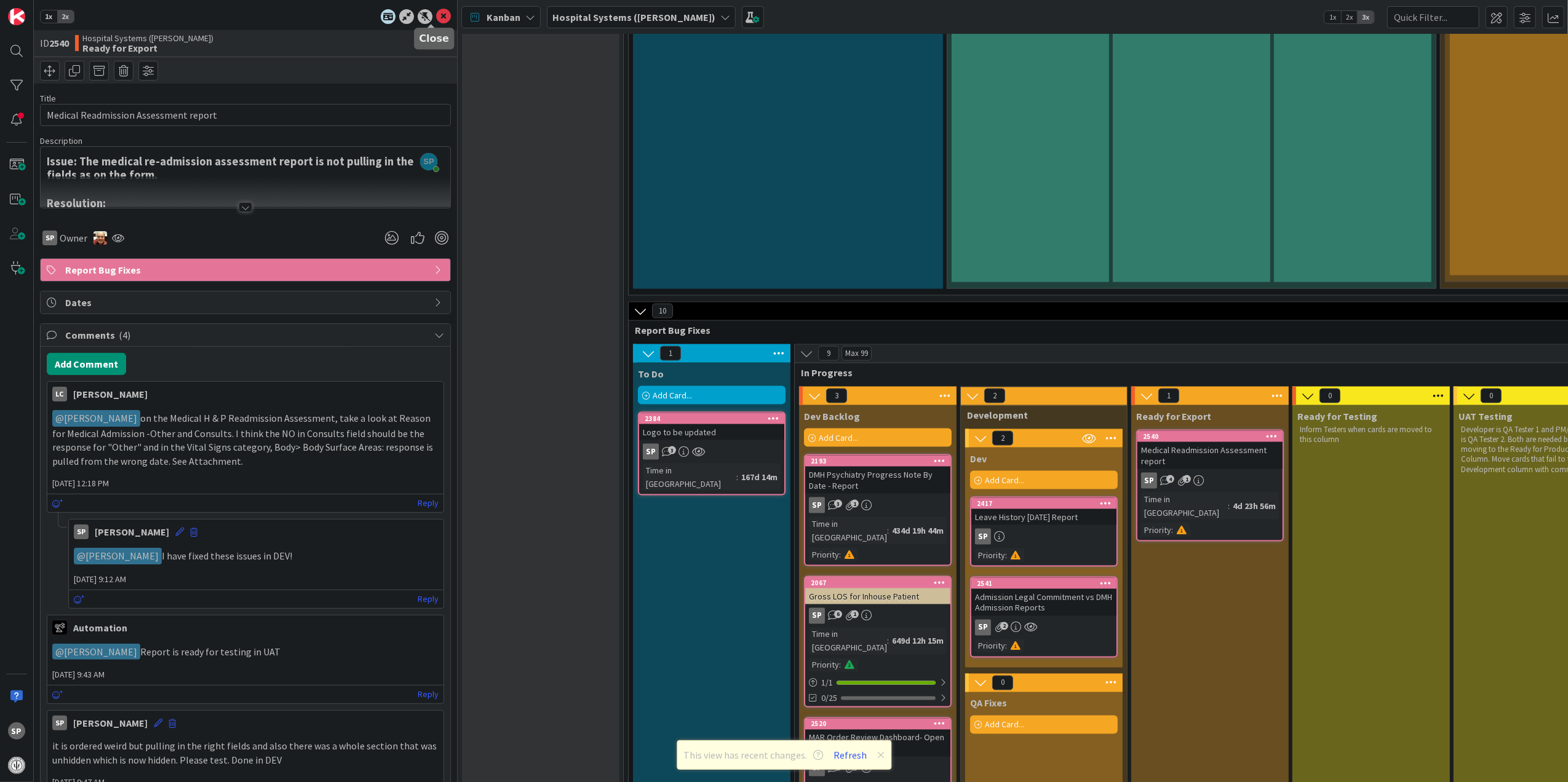
click at [436, 15] on icon at bounding box center [443, 17] width 15 height 15
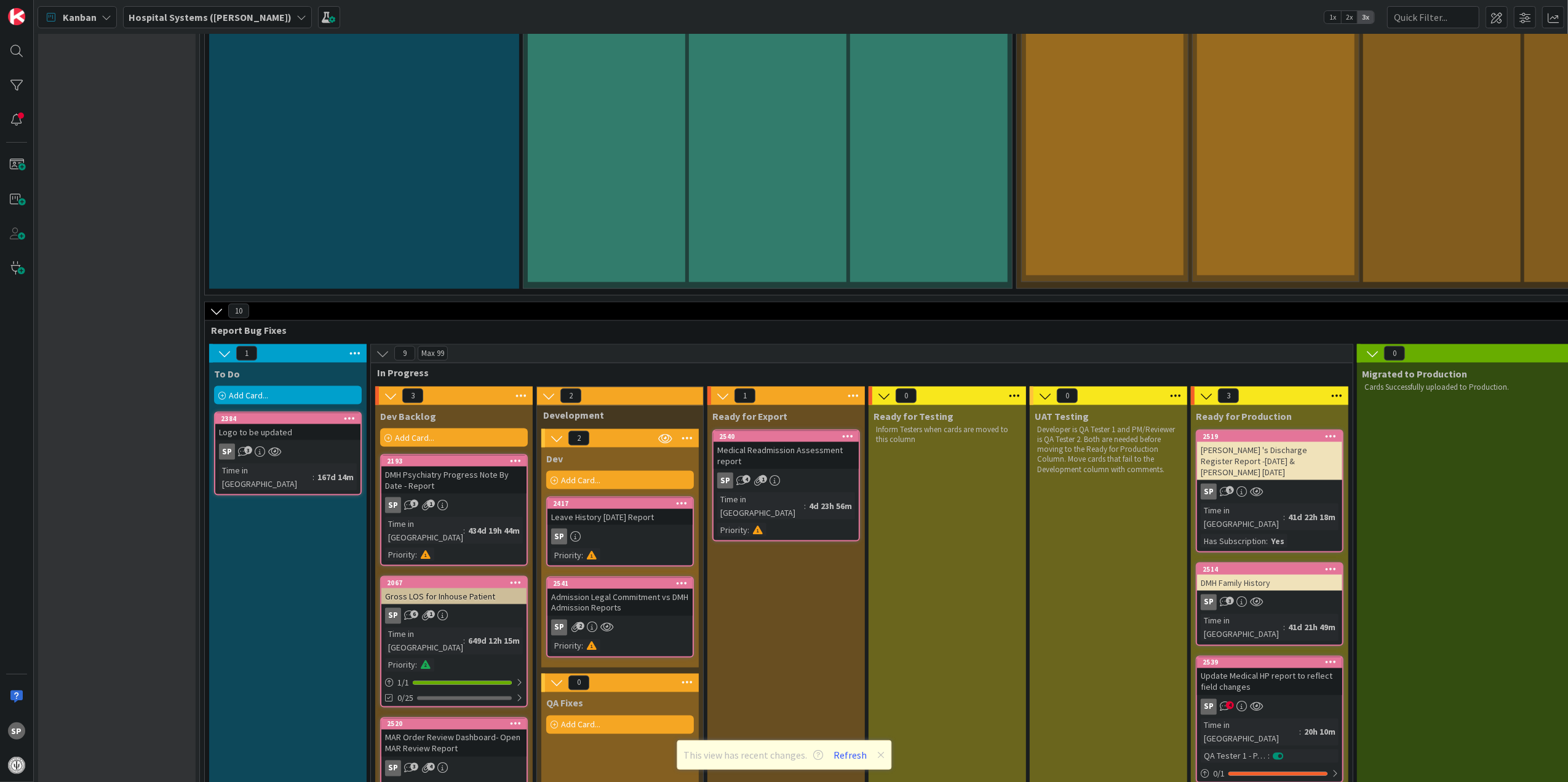
click at [630, 509] on div "Leave History [DATE] Report" at bounding box center [620, 517] width 145 height 16
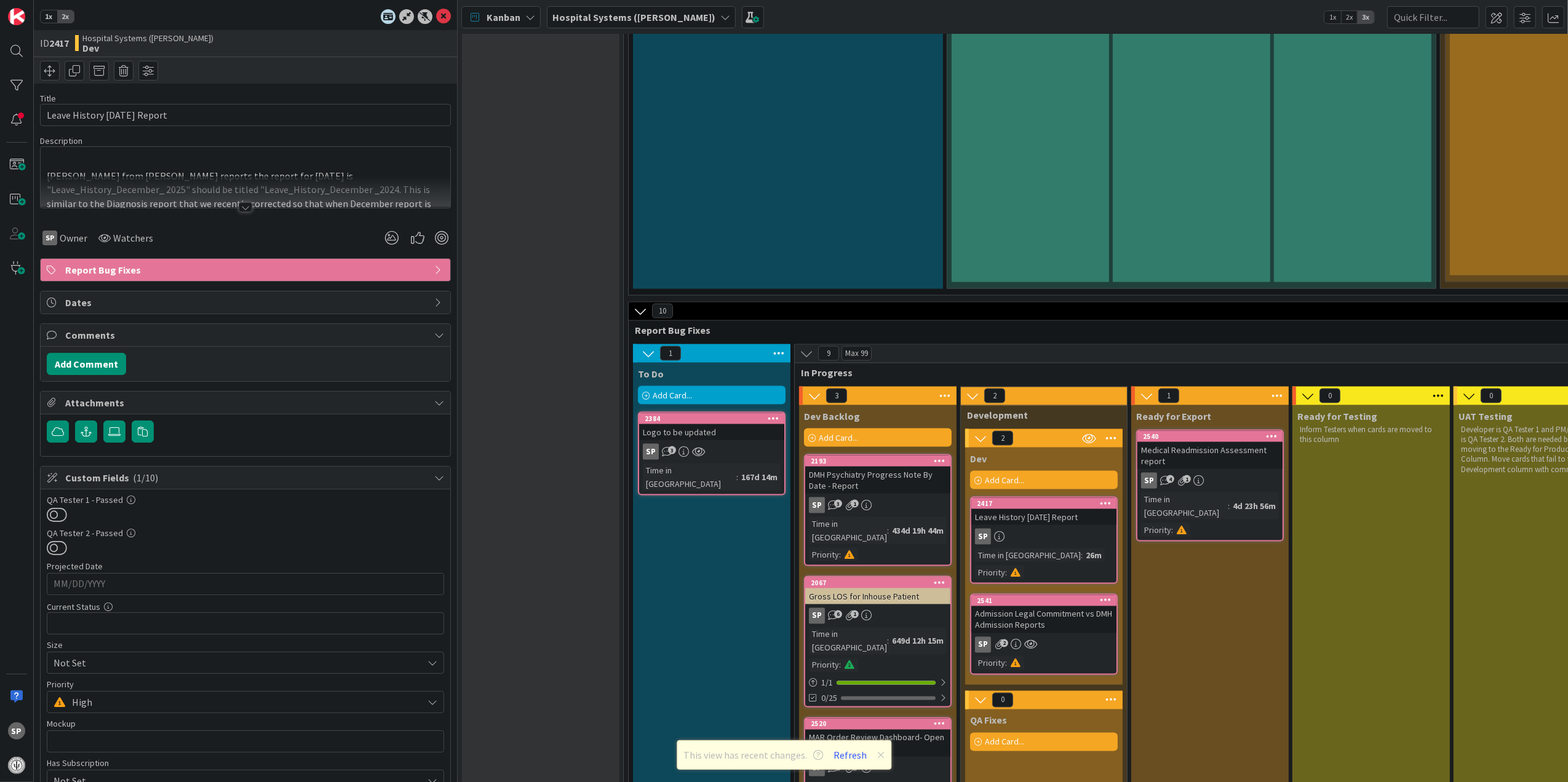
click at [238, 203] on div at bounding box center [246, 192] width 409 height 32
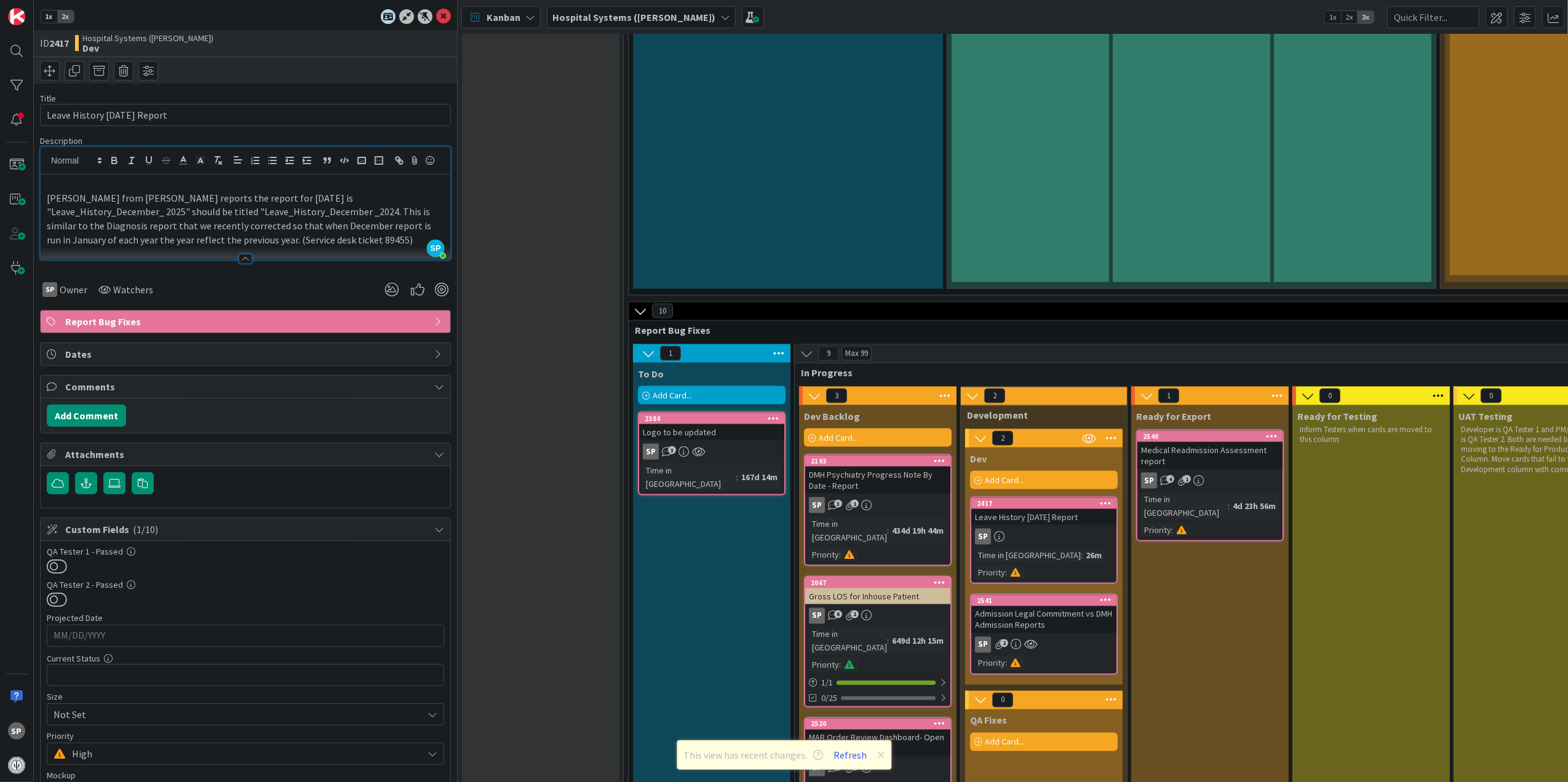
click at [108, 238] on p "[PERSON_NAME] from [PERSON_NAME] reports the report for [DATE] is "Leave_Histor…" at bounding box center [245, 219] width 397 height 56
click at [1046, 509] on div "Leave History [DATE] Report" at bounding box center [1044, 517] width 145 height 16
click at [187, 247] on p "[PERSON_NAME] from [PERSON_NAME] reports the report for [DATE] is "Leave_Histor…" at bounding box center [245, 219] width 397 height 56
click at [116, 427] on button "Add Comment" at bounding box center [86, 415] width 79 height 22
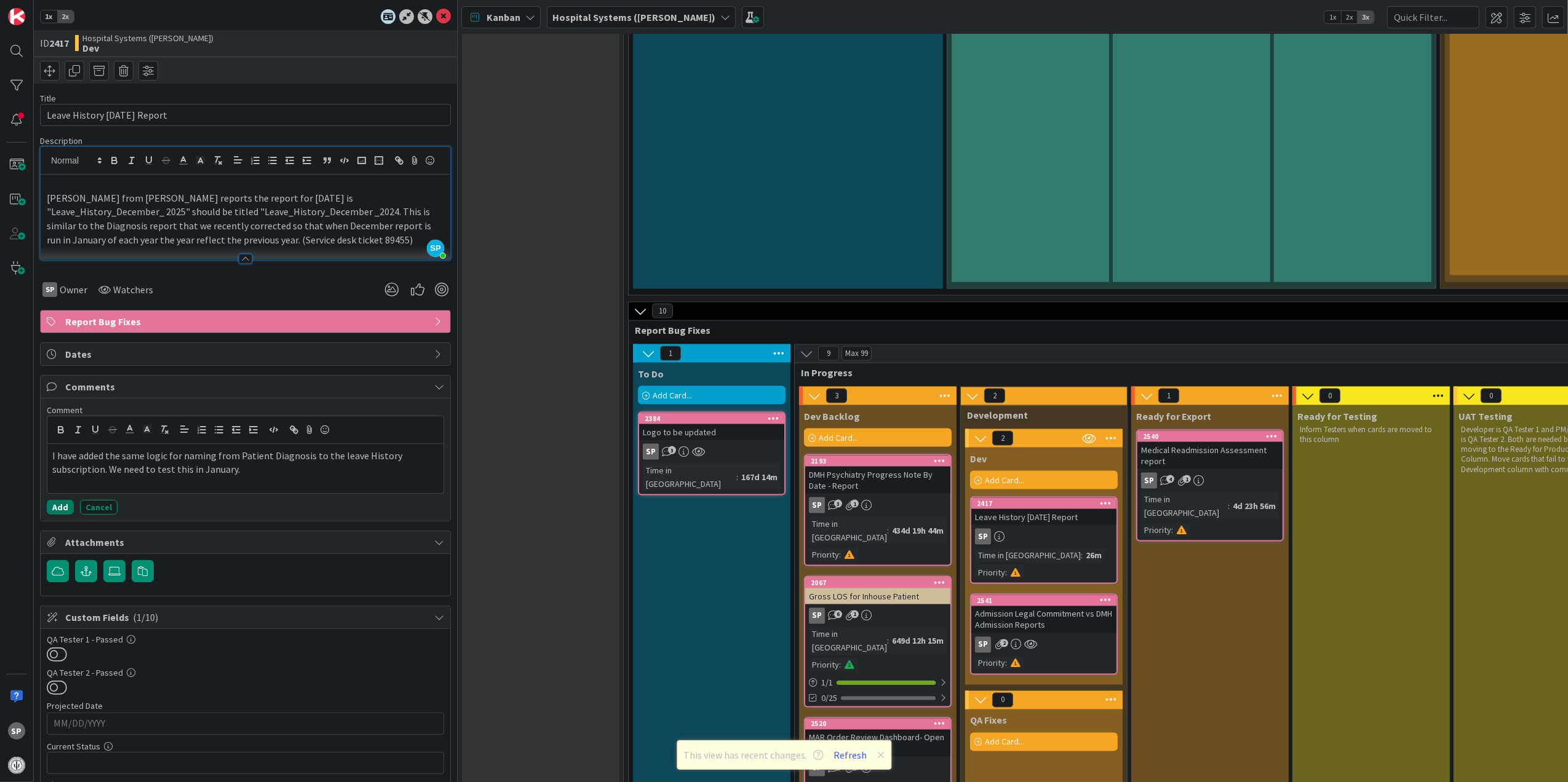
click at [54, 515] on button "Add" at bounding box center [60, 507] width 27 height 15
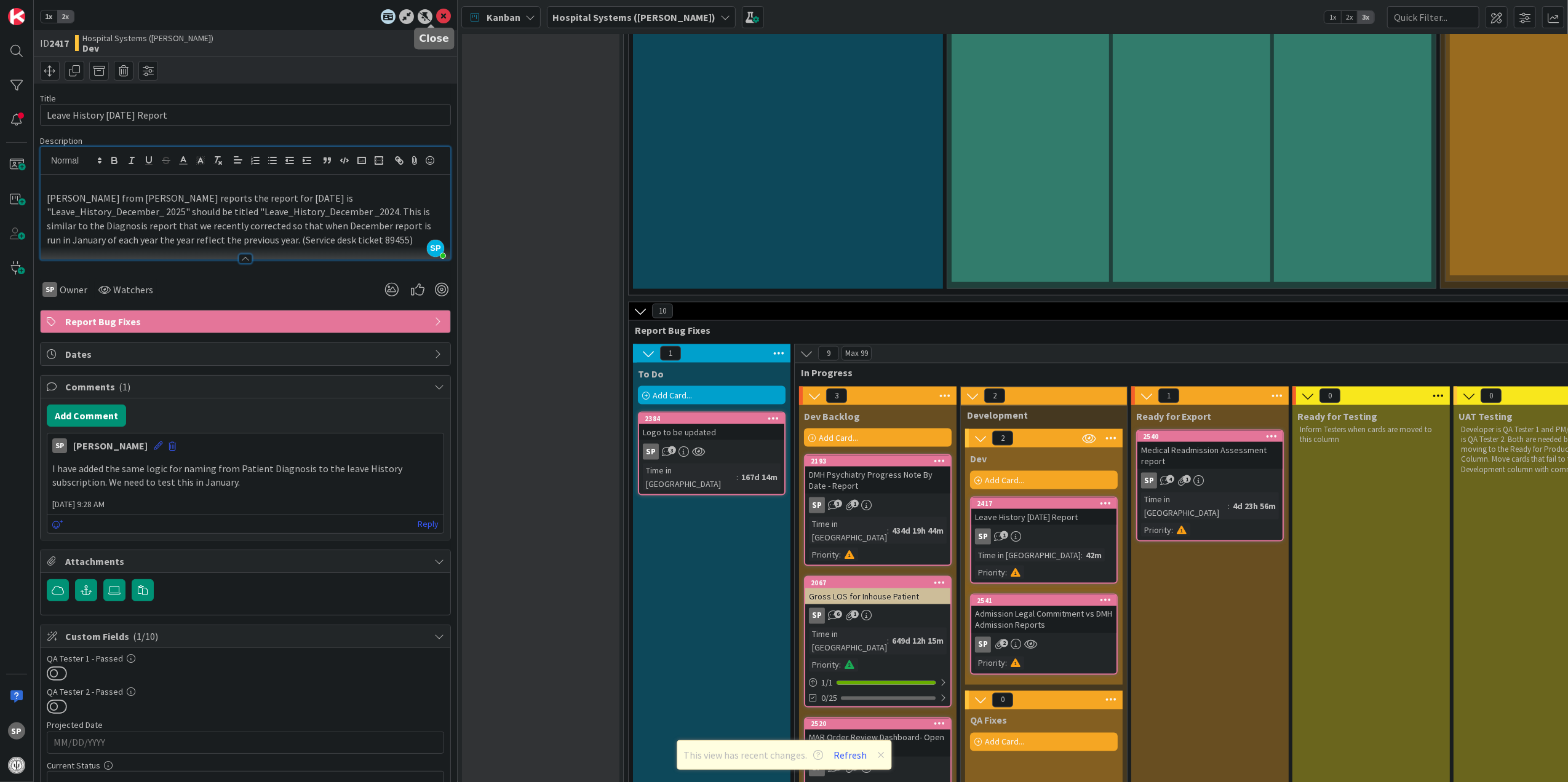
click at [436, 18] on icon at bounding box center [443, 17] width 15 height 15
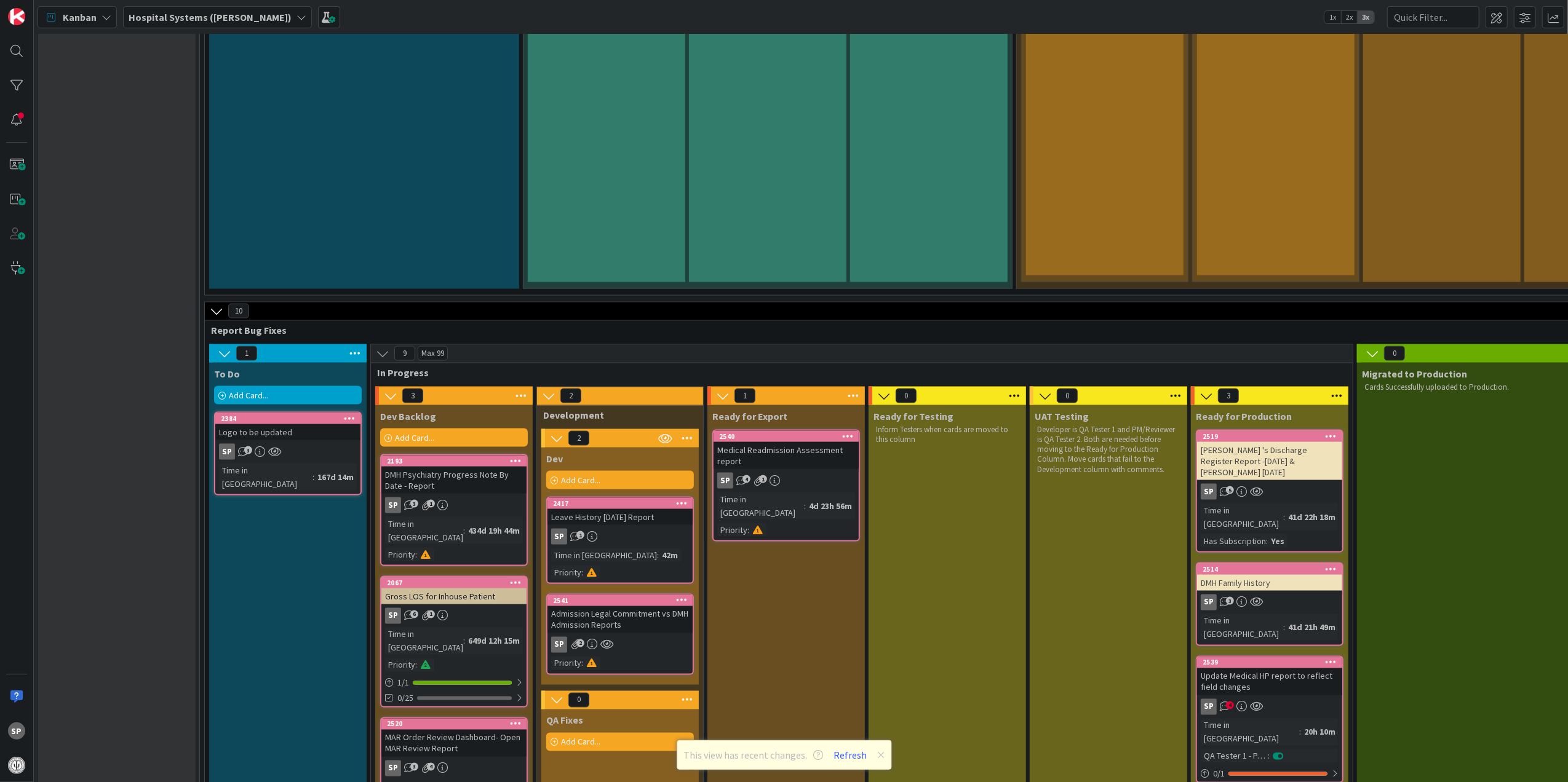
click at [659, 606] on div "Admission Legal Commitment vs DMH Admission Reports" at bounding box center [620, 620] width 145 height 27
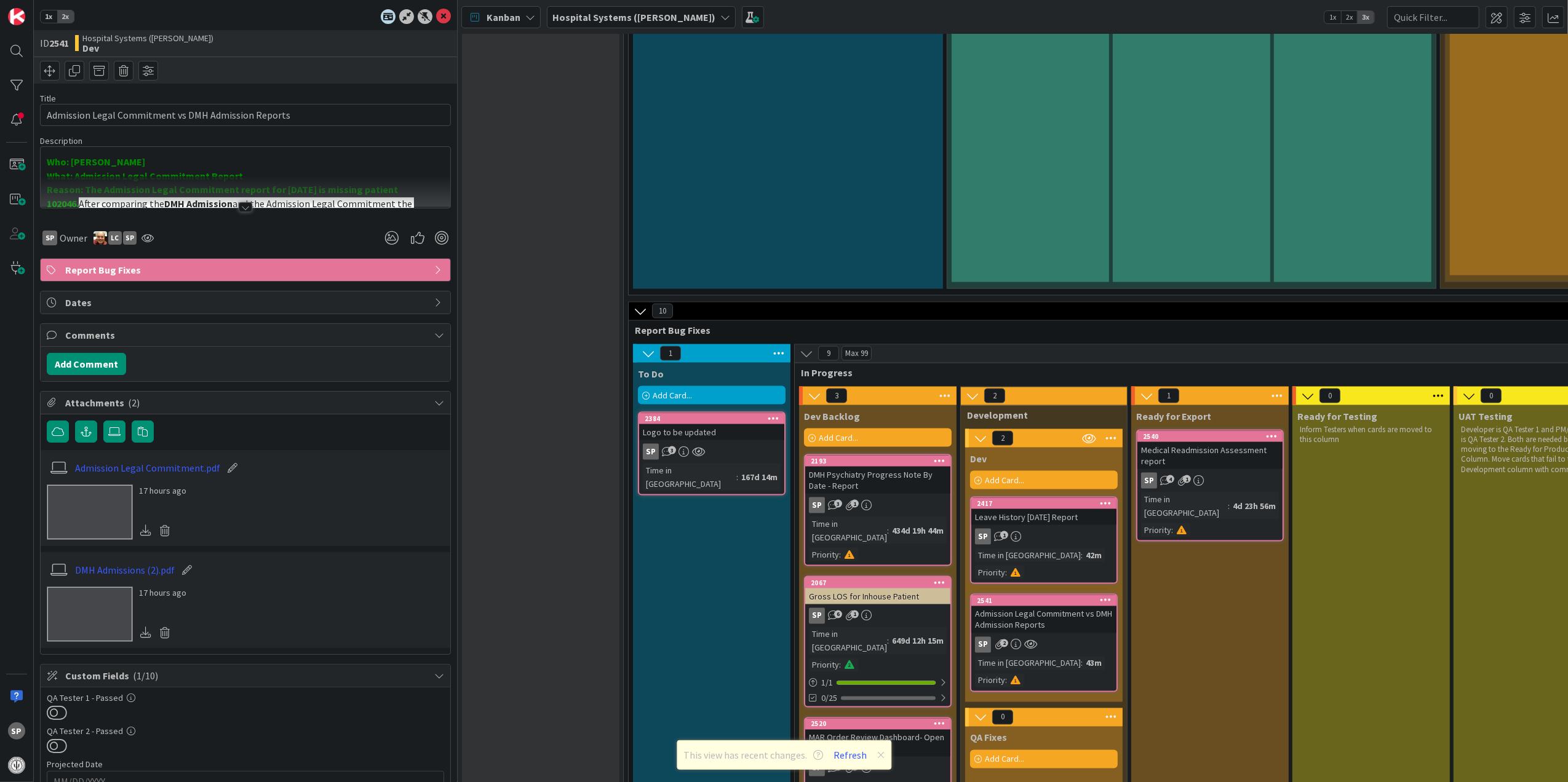
click at [238, 205] on div at bounding box center [245, 208] width 14 height 10
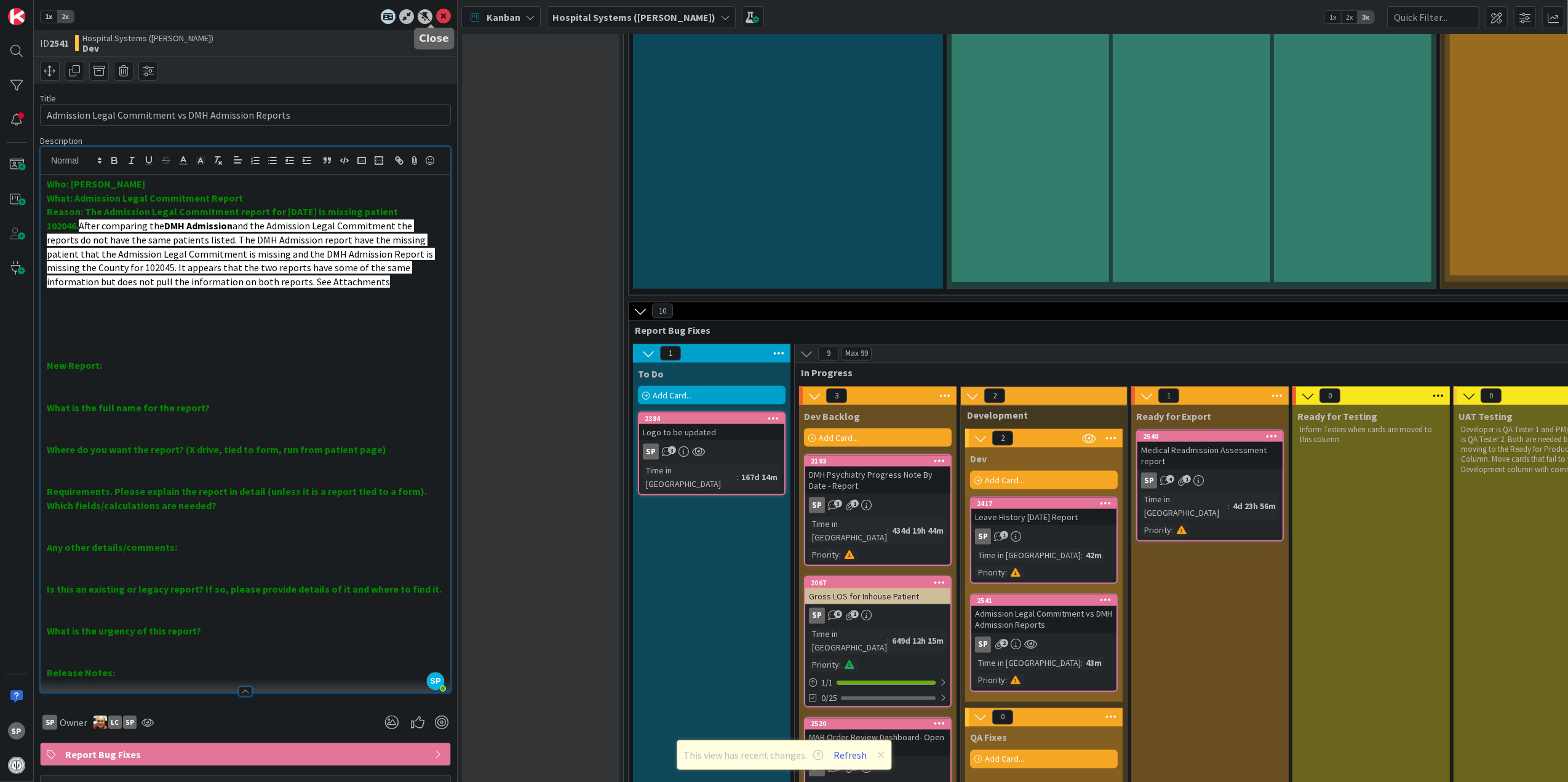
click at [436, 15] on icon at bounding box center [443, 17] width 15 height 15
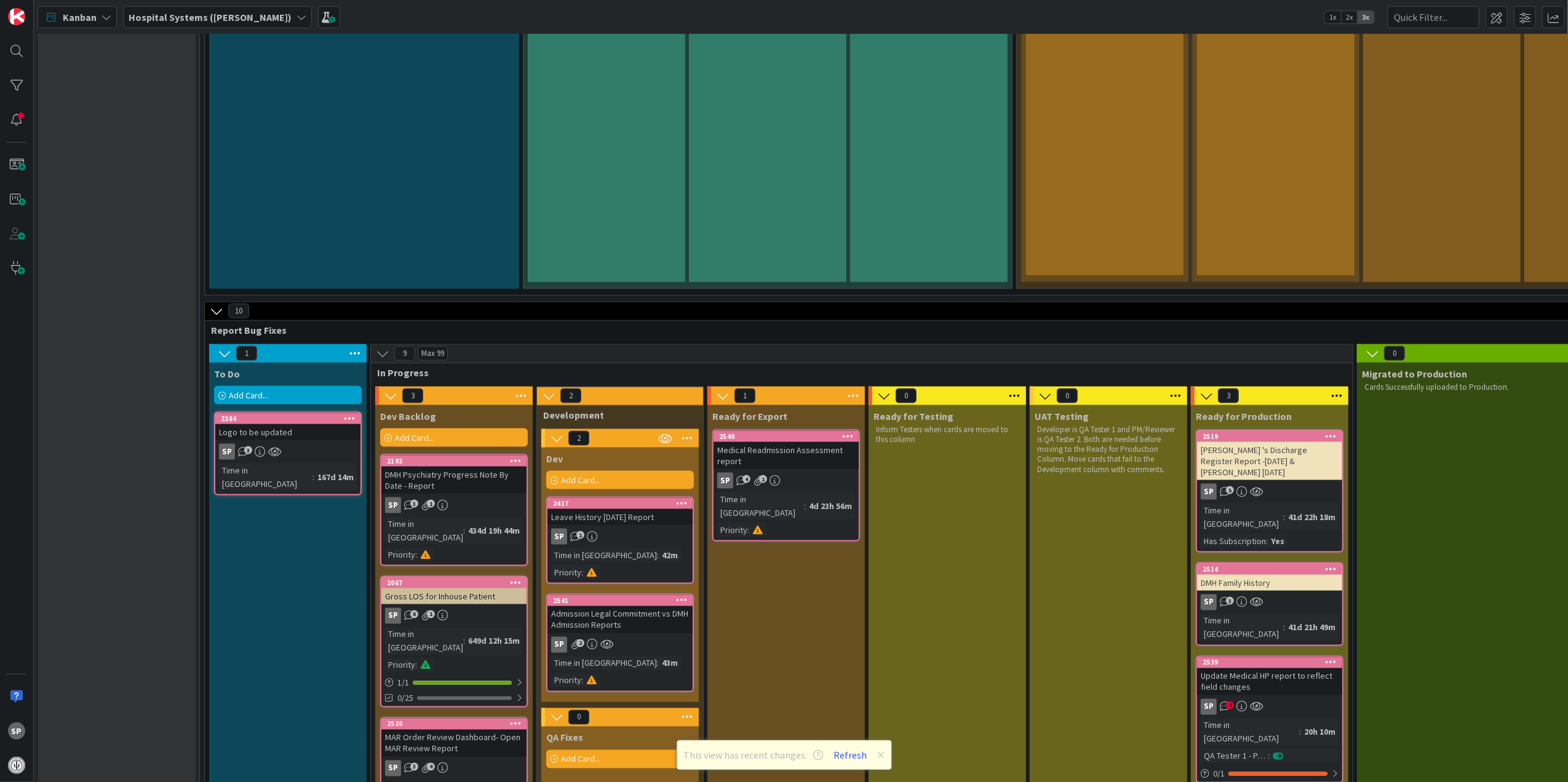
click at [636, 606] on div "Admission Legal Commitment vs DMH Admission Reports" at bounding box center [620, 620] width 145 height 27
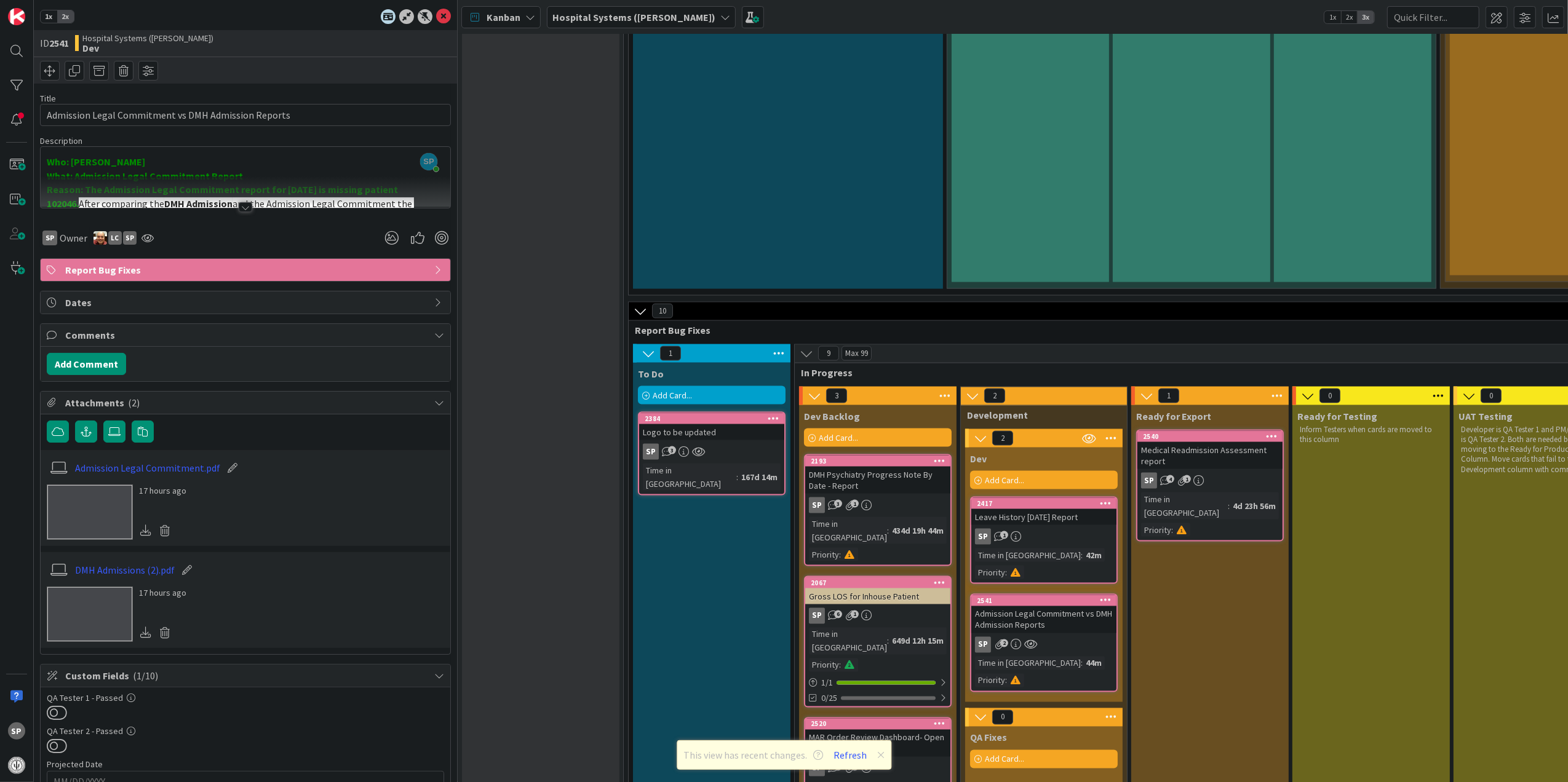
click at [238, 205] on div at bounding box center [245, 208] width 14 height 10
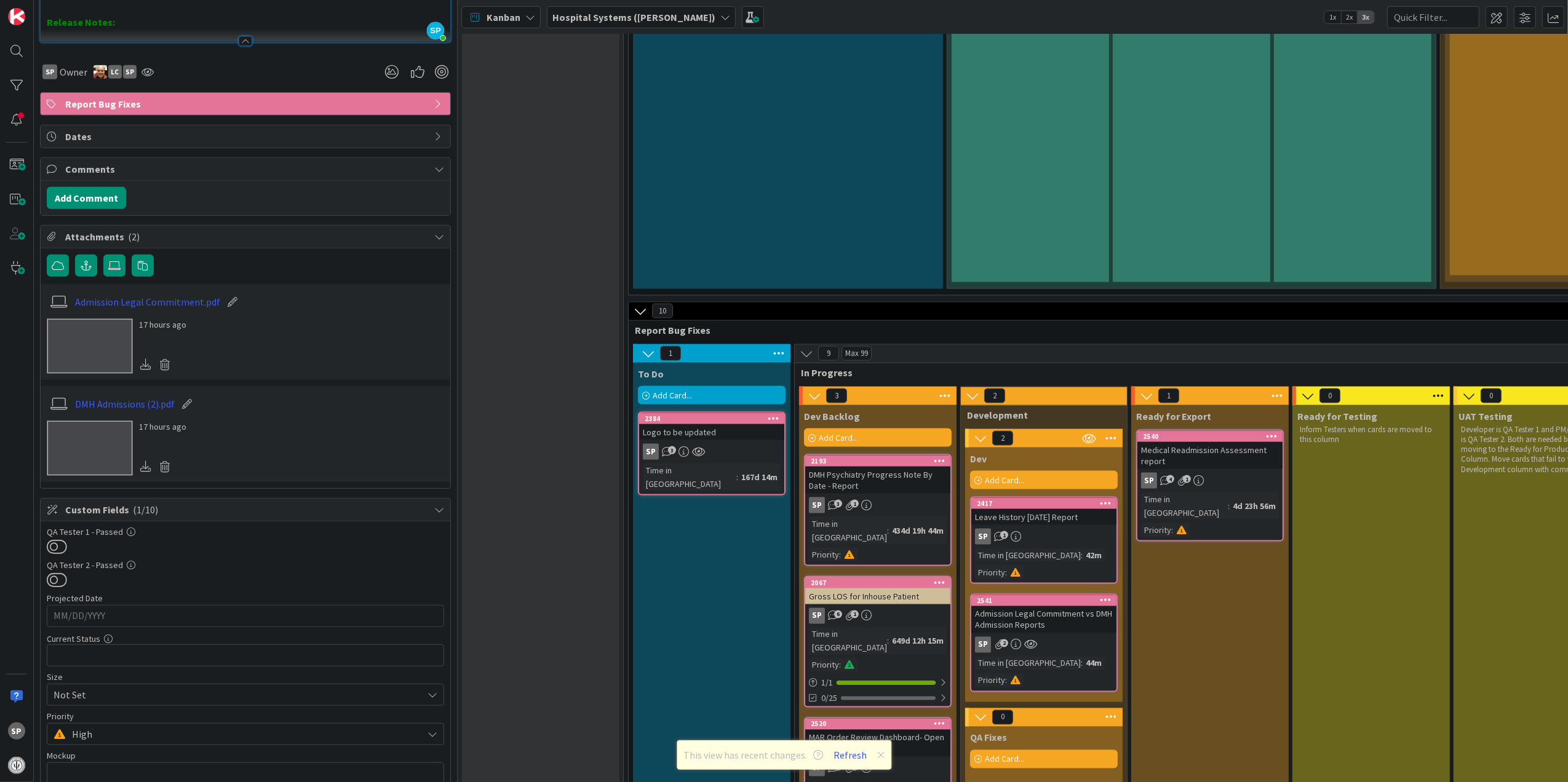
scroll to position [656, 0]
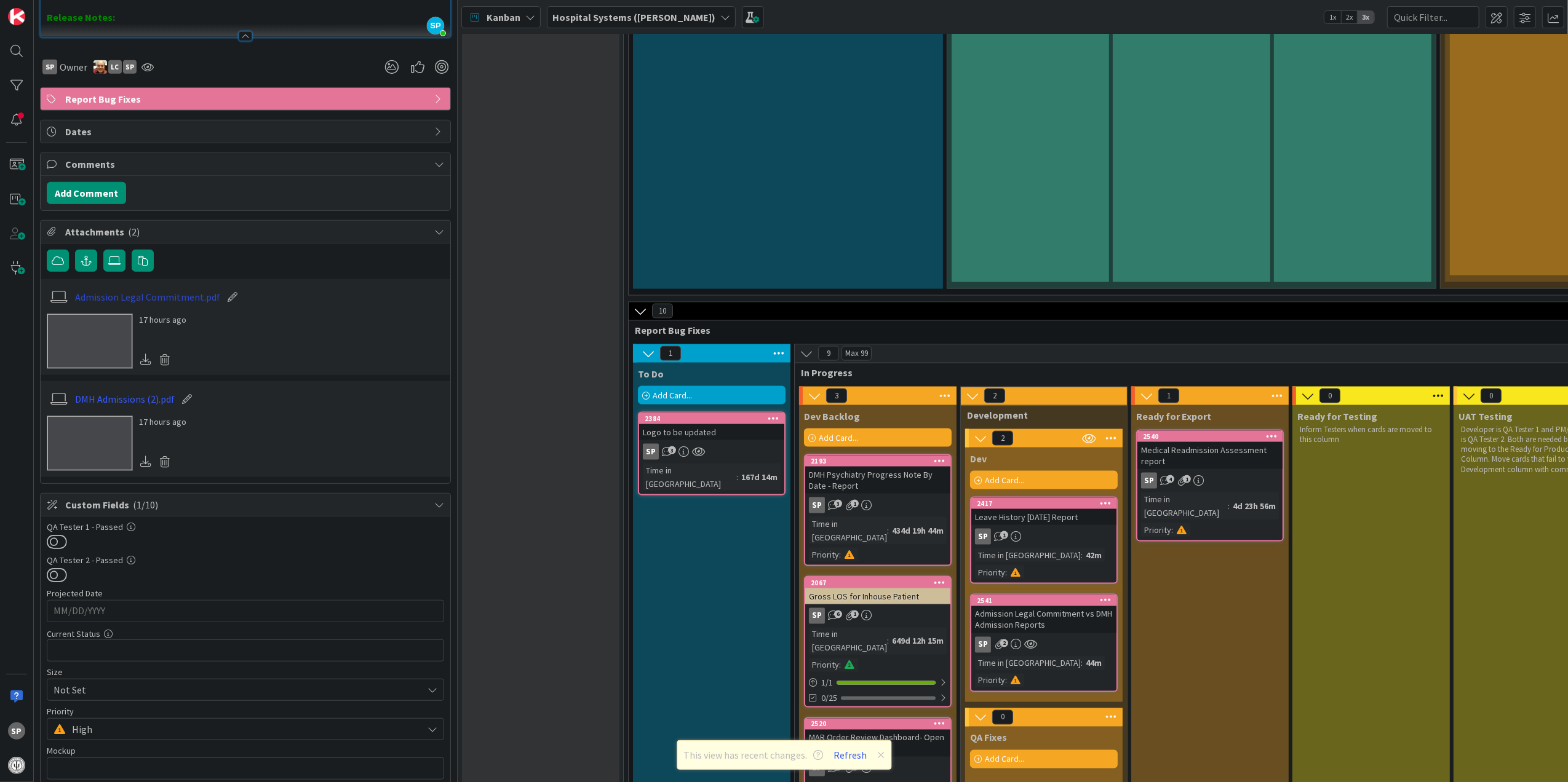
click at [182, 304] on link "Admission Legal Commitment.pdf" at bounding box center [147, 297] width 145 height 15
click at [102, 406] on link "DMH Admissions (2).pdf" at bounding box center [124, 399] width 100 height 15
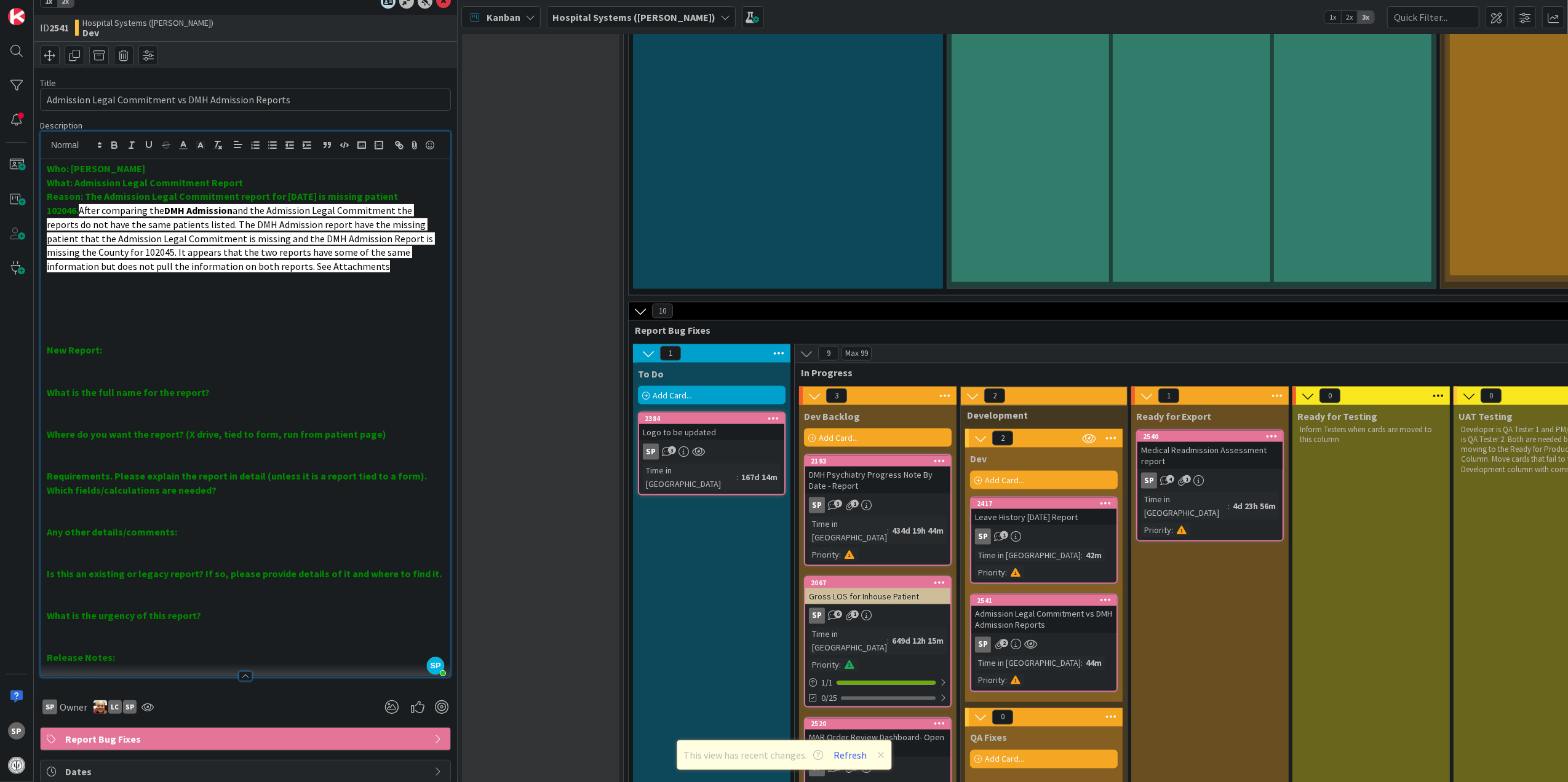
scroll to position [0, 0]
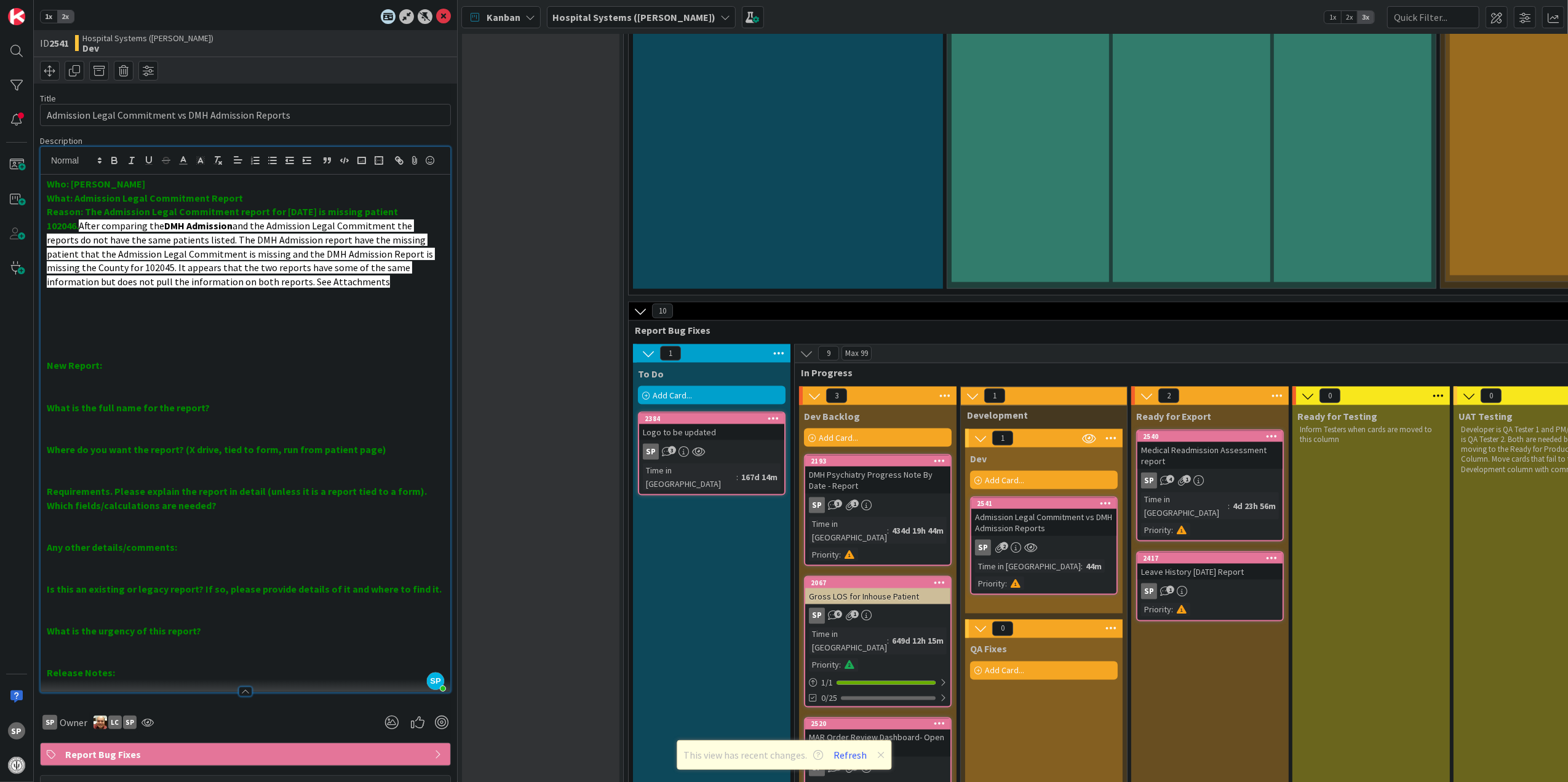
click at [1222, 529] on div "Ready for Export 2540 Medical Readmission Assessment report SP 4 1 Time in Colu…" at bounding box center [1210, 608] width 157 height 406
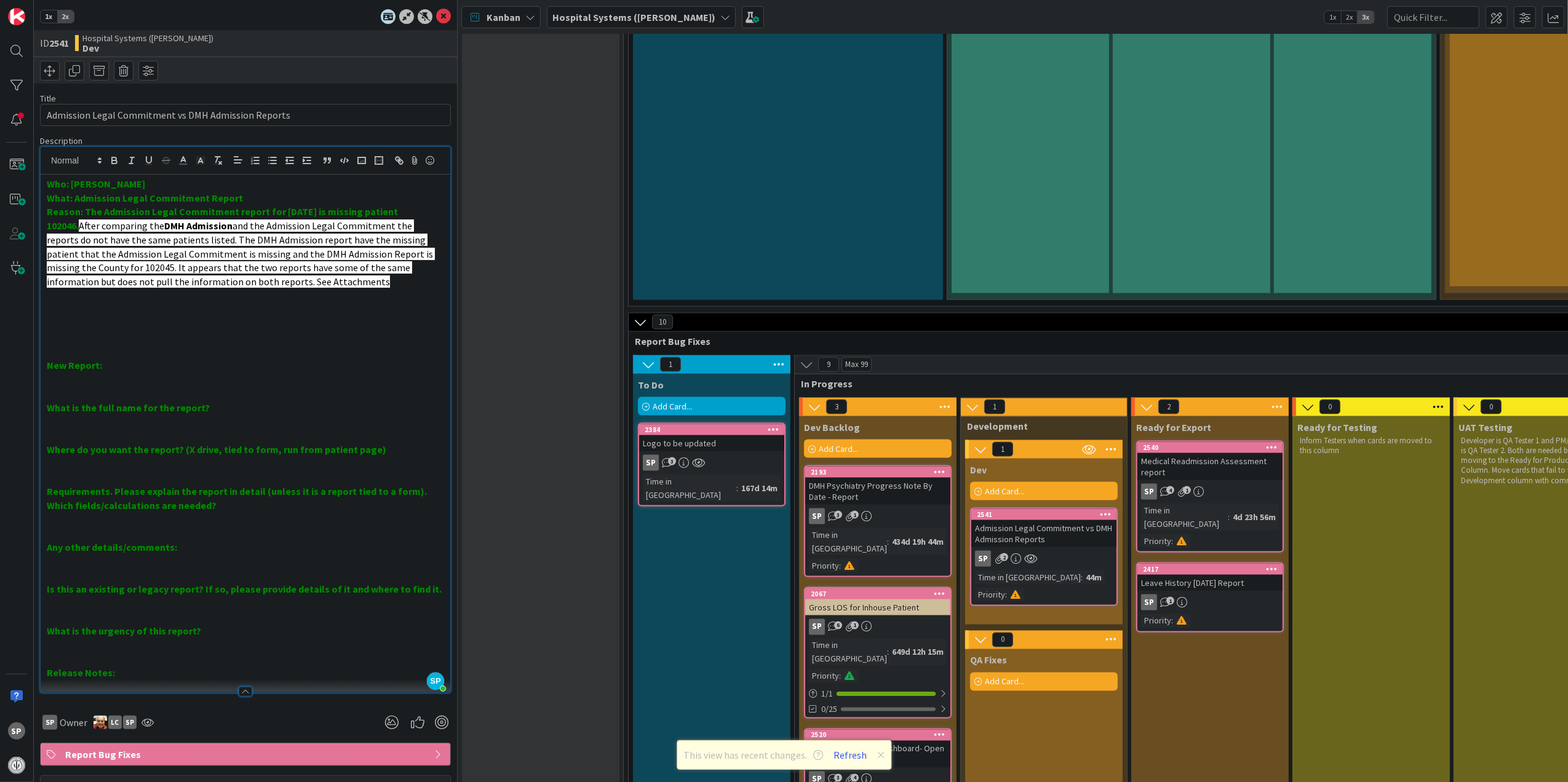
scroll to position [1783, 0]
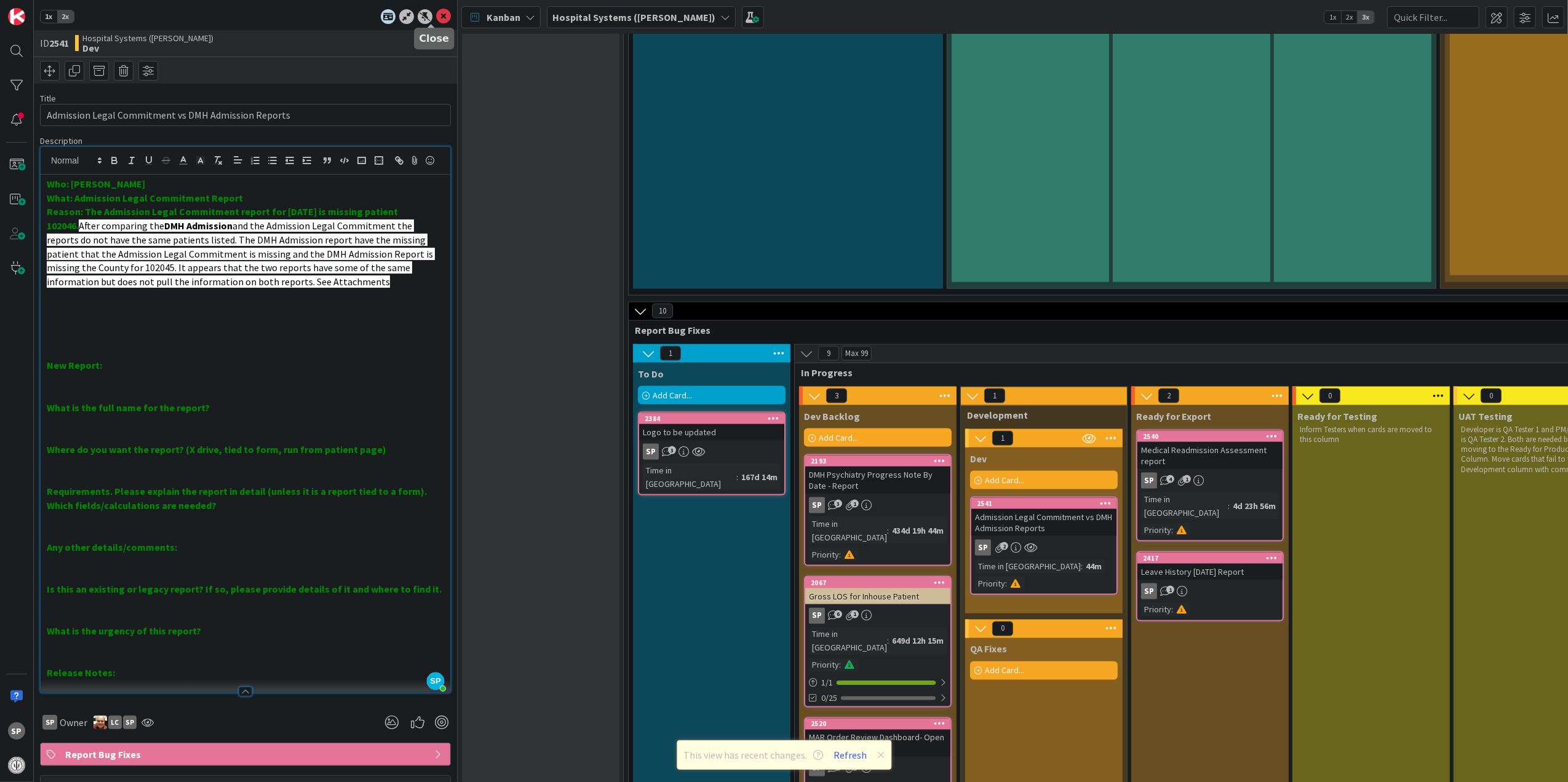
click at [436, 10] on icon at bounding box center [443, 17] width 15 height 15
